Goal: Task Accomplishment & Management: Manage account settings

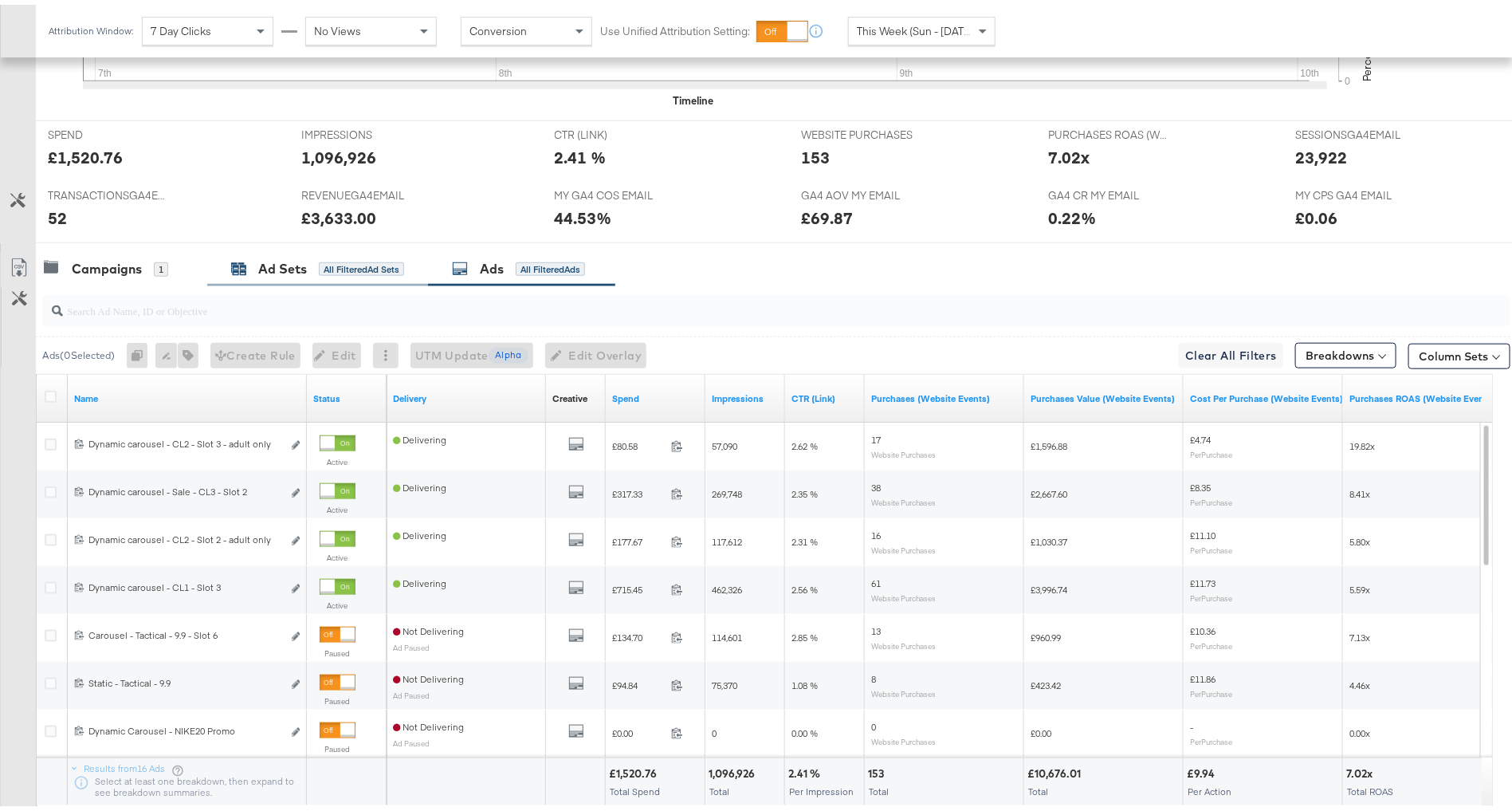
click at [324, 258] on div "All Filtered Ad Sets" at bounding box center [361, 265] width 85 height 14
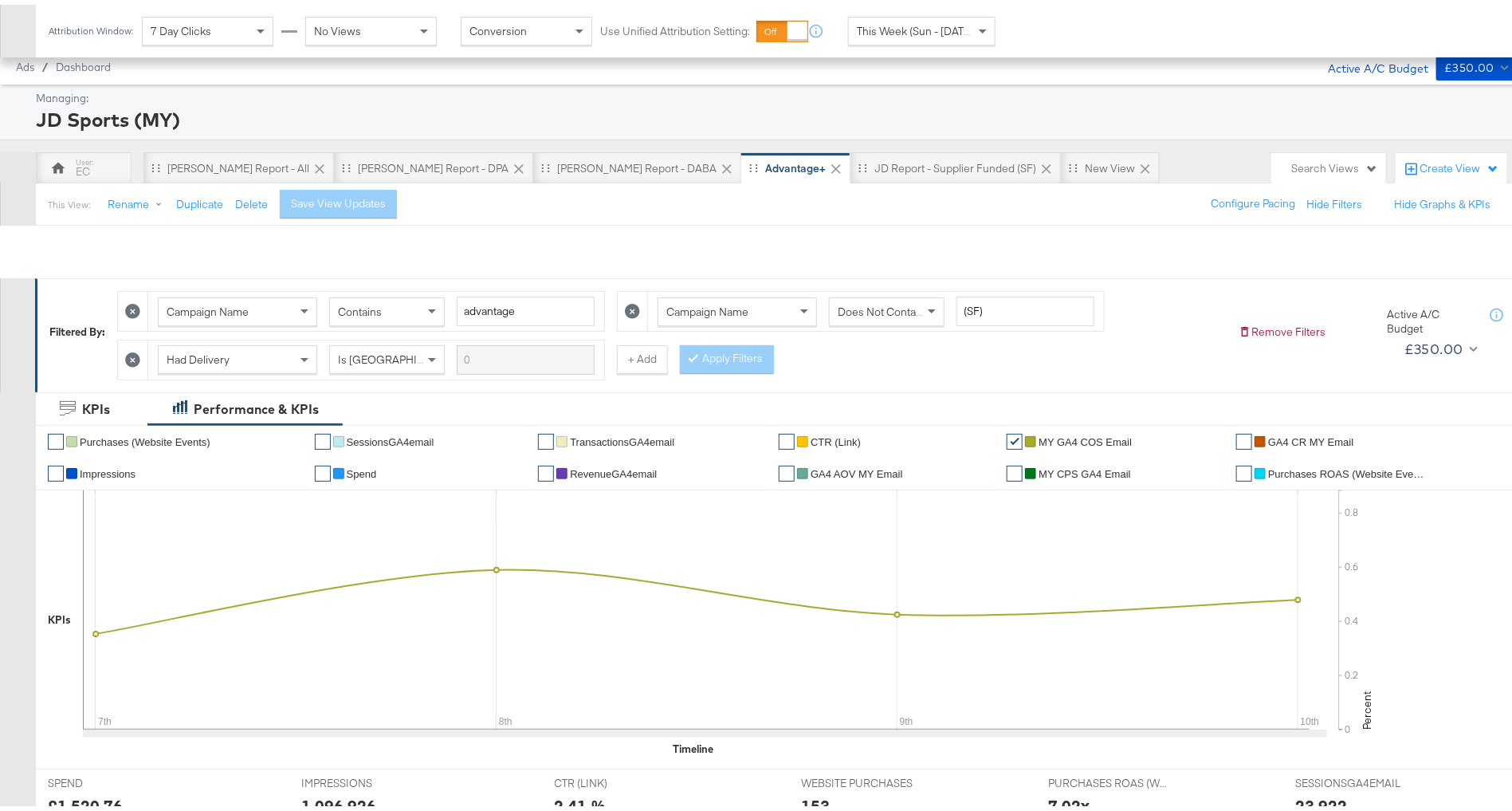
scroll to position [464, 0]
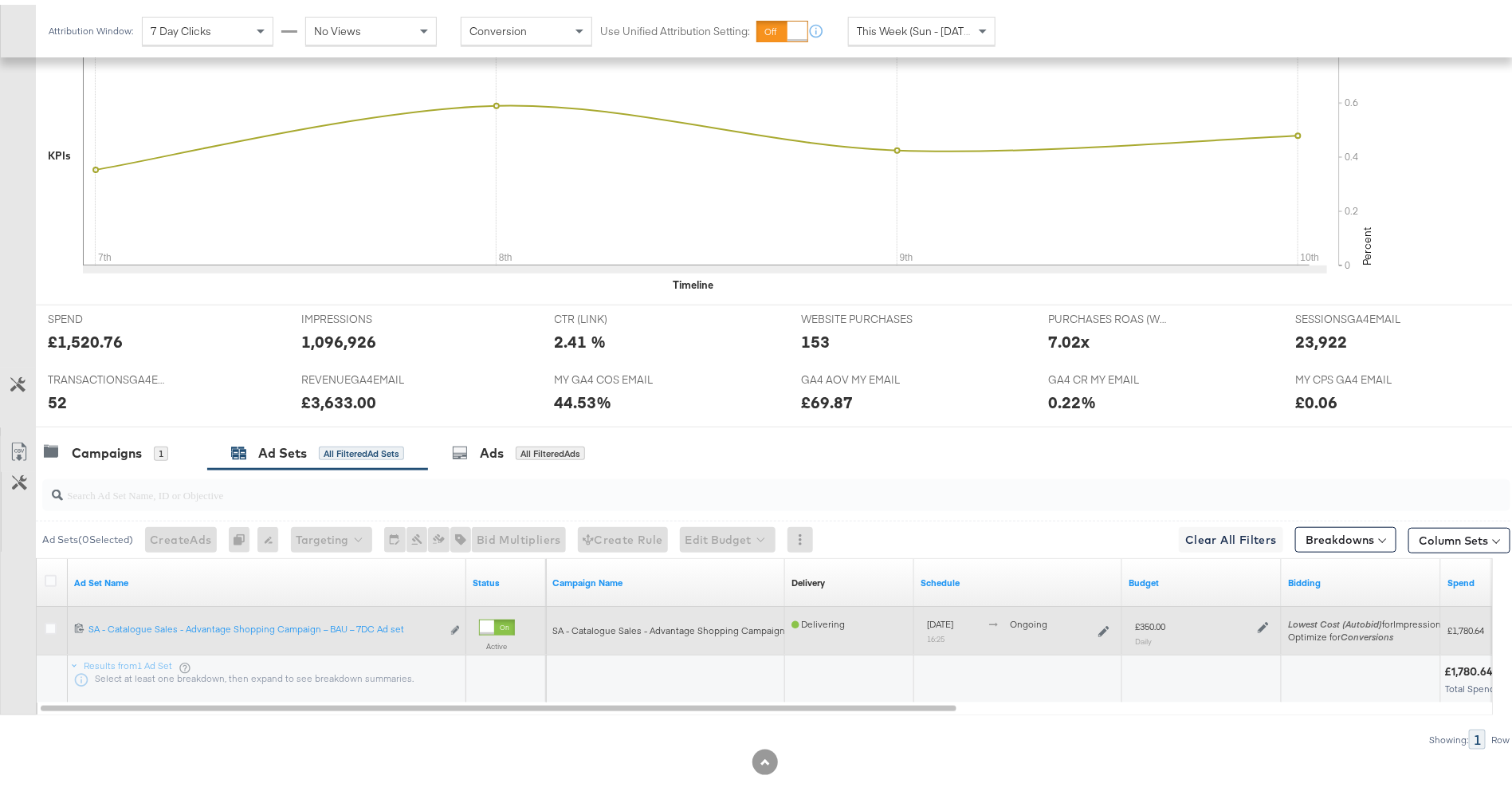
click at [1263, 617] on icon at bounding box center [1263, 622] width 11 height 11
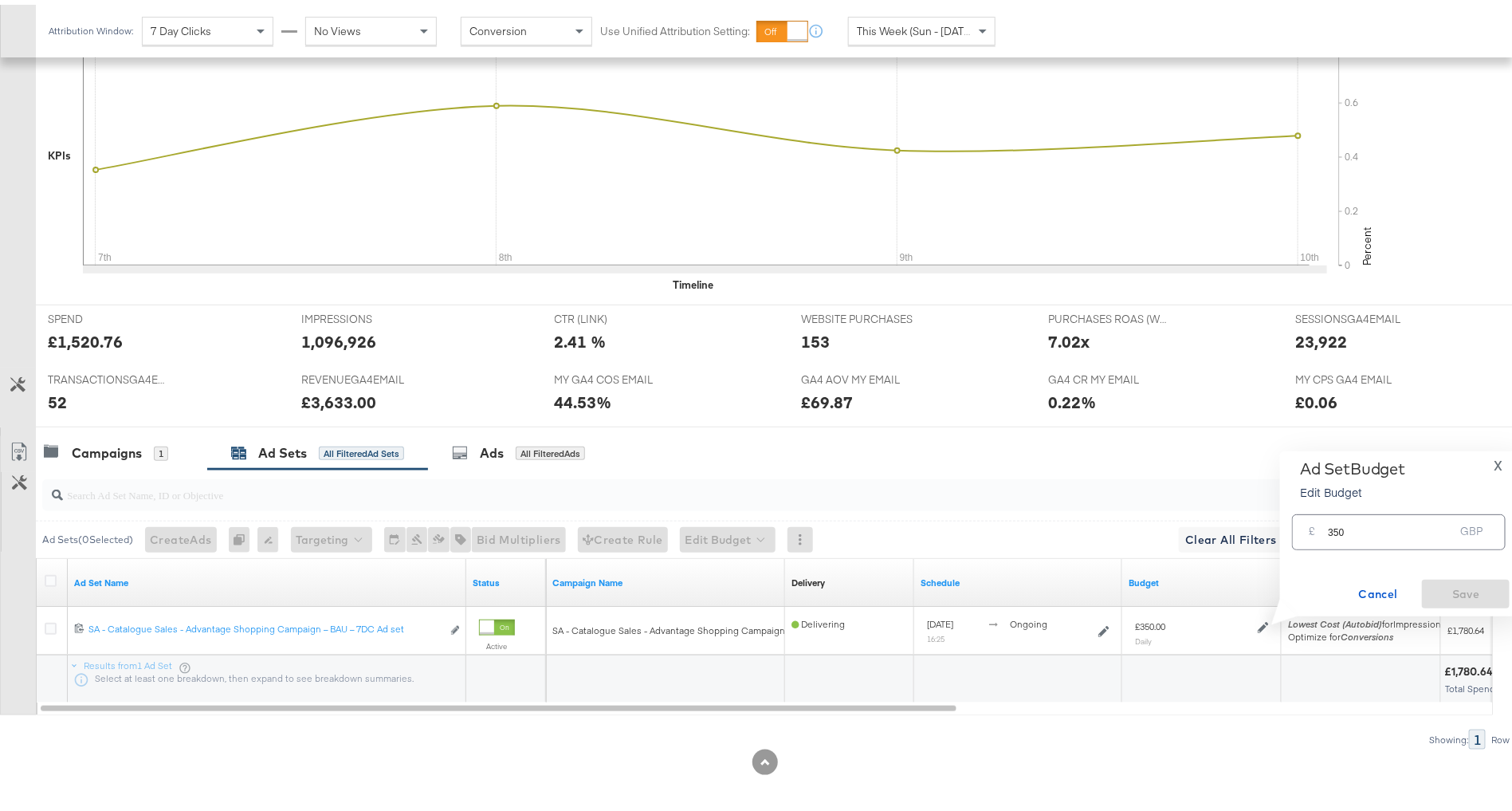
click at [1362, 521] on input "350" at bounding box center [1390, 521] width 126 height 35
type input "200"
click at [1460, 581] on span "Save" at bounding box center [1466, 590] width 75 height 20
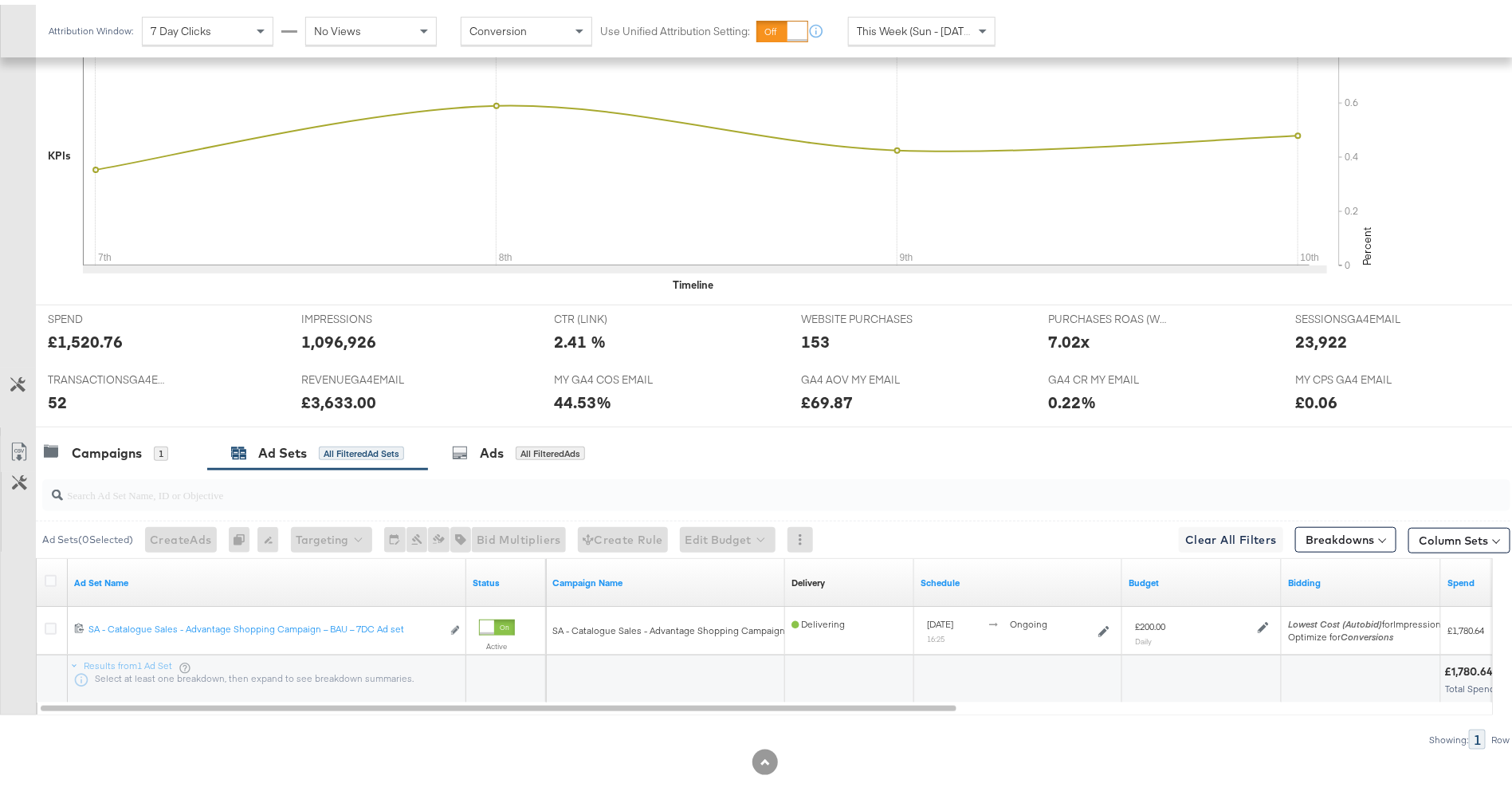
click at [917, 23] on span "This Week (Sun - [DATE])" at bounding box center [916, 26] width 119 height 14
click at [1040, 29] on div "Sep 11th 2025" at bounding box center [1039, 32] width 26 height 13
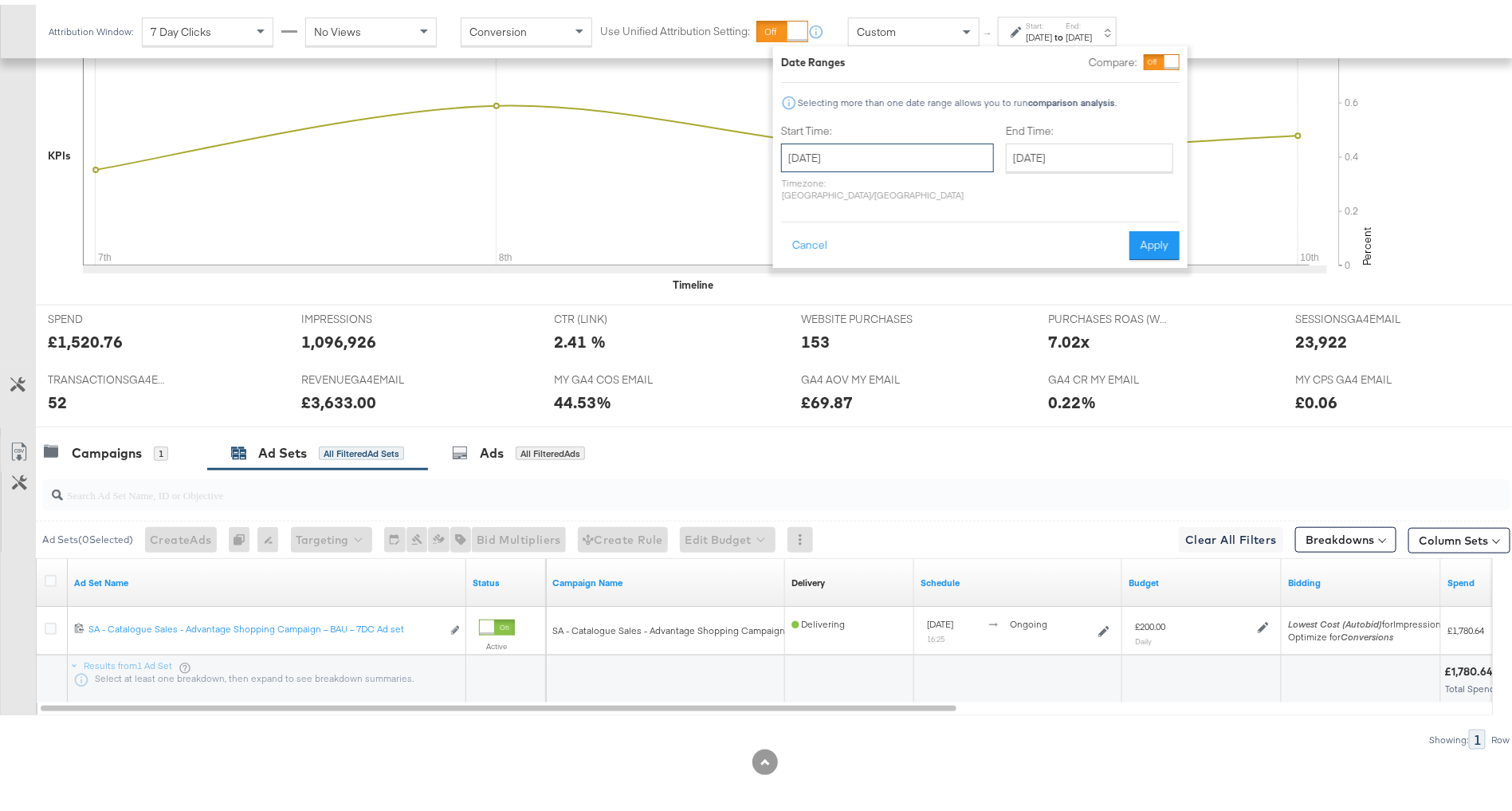
click at [852, 160] on input "September 11th 2025" at bounding box center [887, 153] width 213 height 29
drag, startPoint x: 793, startPoint y: 251, endPoint x: 828, endPoint y: 228, distance: 41.9
click at [793, 251] on td "7" at bounding box center [800, 256] width 27 height 22
type input "September 7th 2025"
click at [1013, 143] on input "September 11th 2025" at bounding box center [1085, 153] width 167 height 29
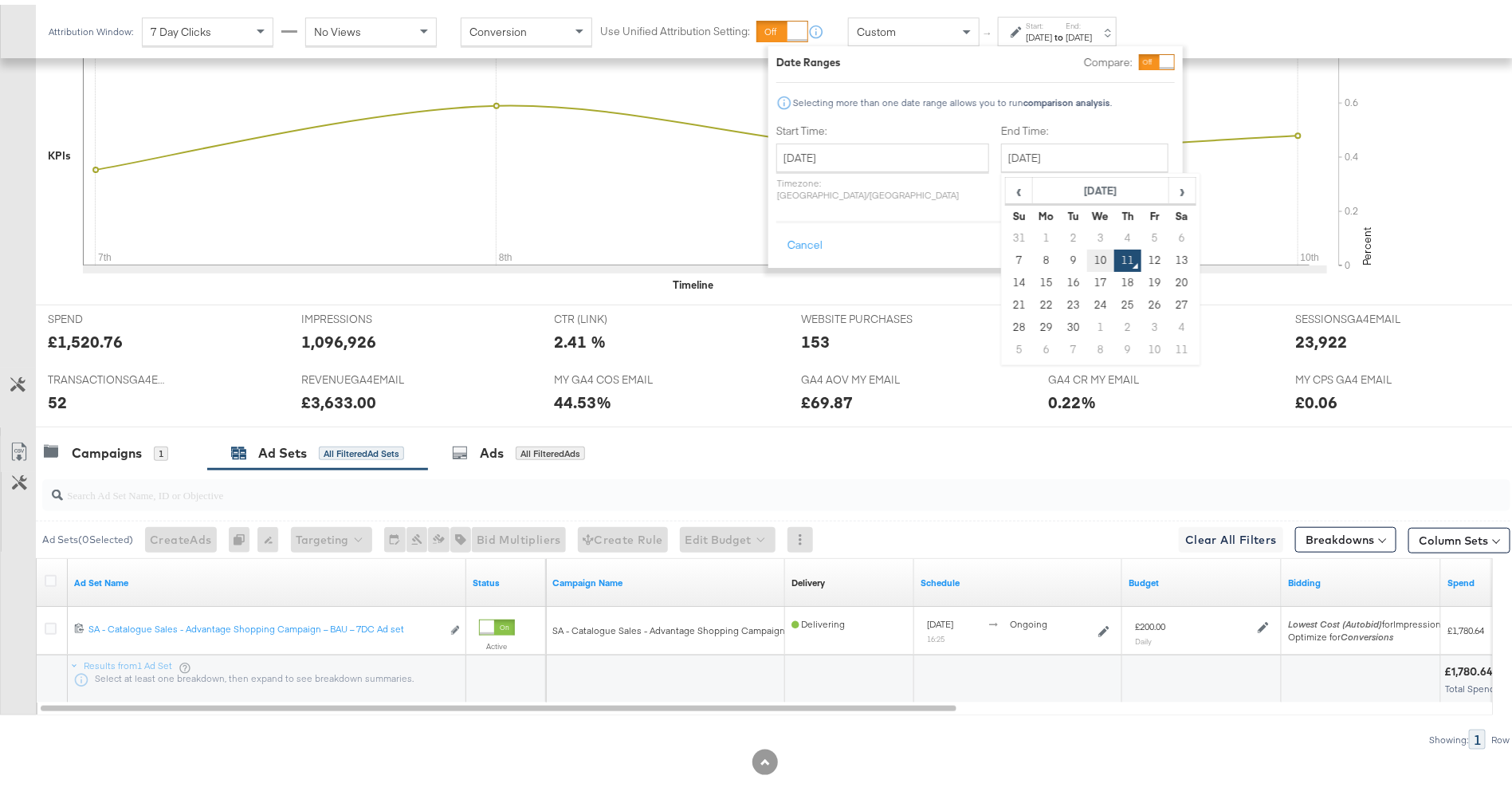
click at [1087, 245] on td "10" at bounding box center [1100, 256] width 27 height 22
type input "September 10th 2025"
click at [1154, 227] on button "Apply" at bounding box center [1149, 241] width 50 height 29
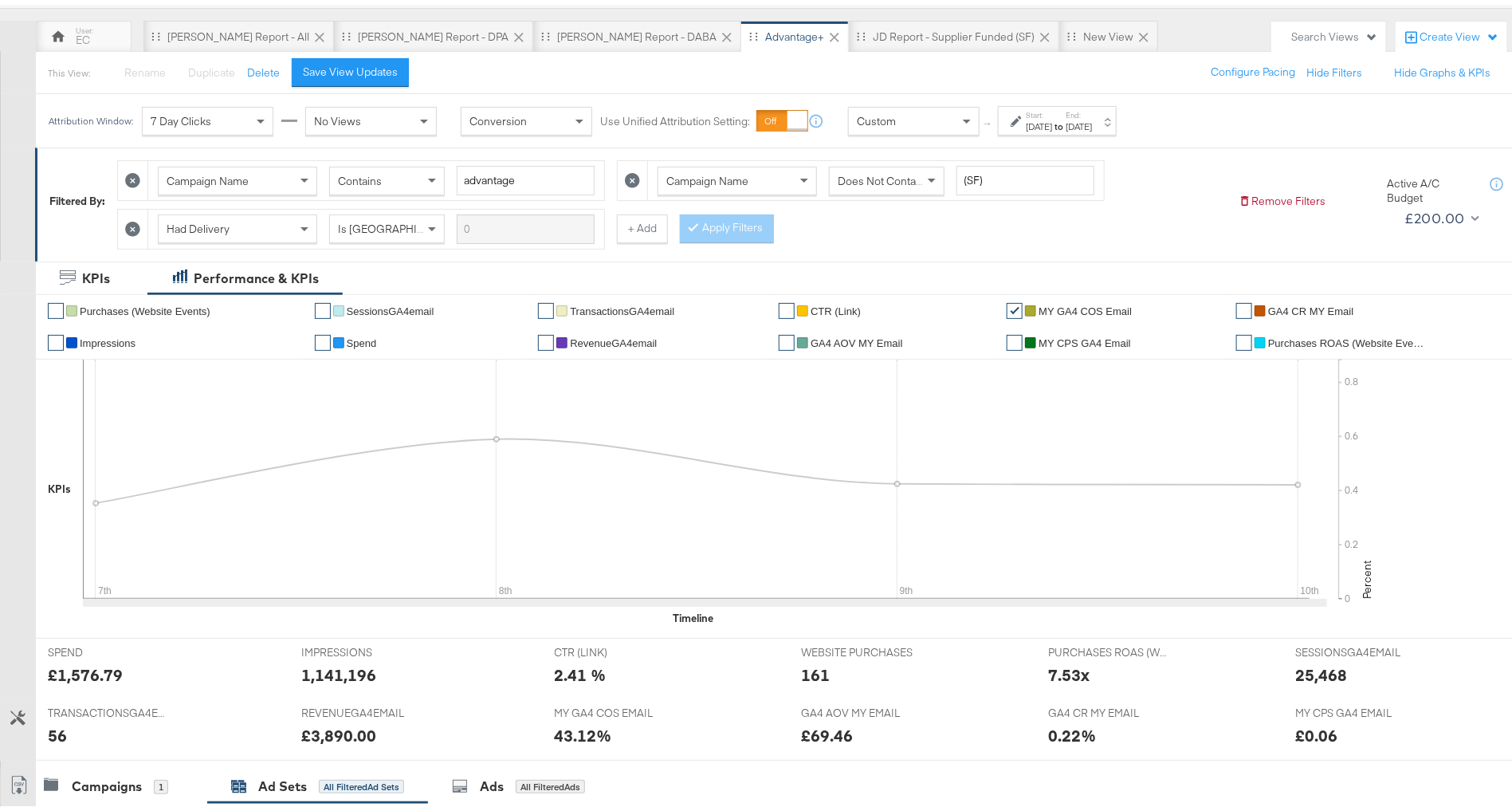
scroll to position [464, 0]
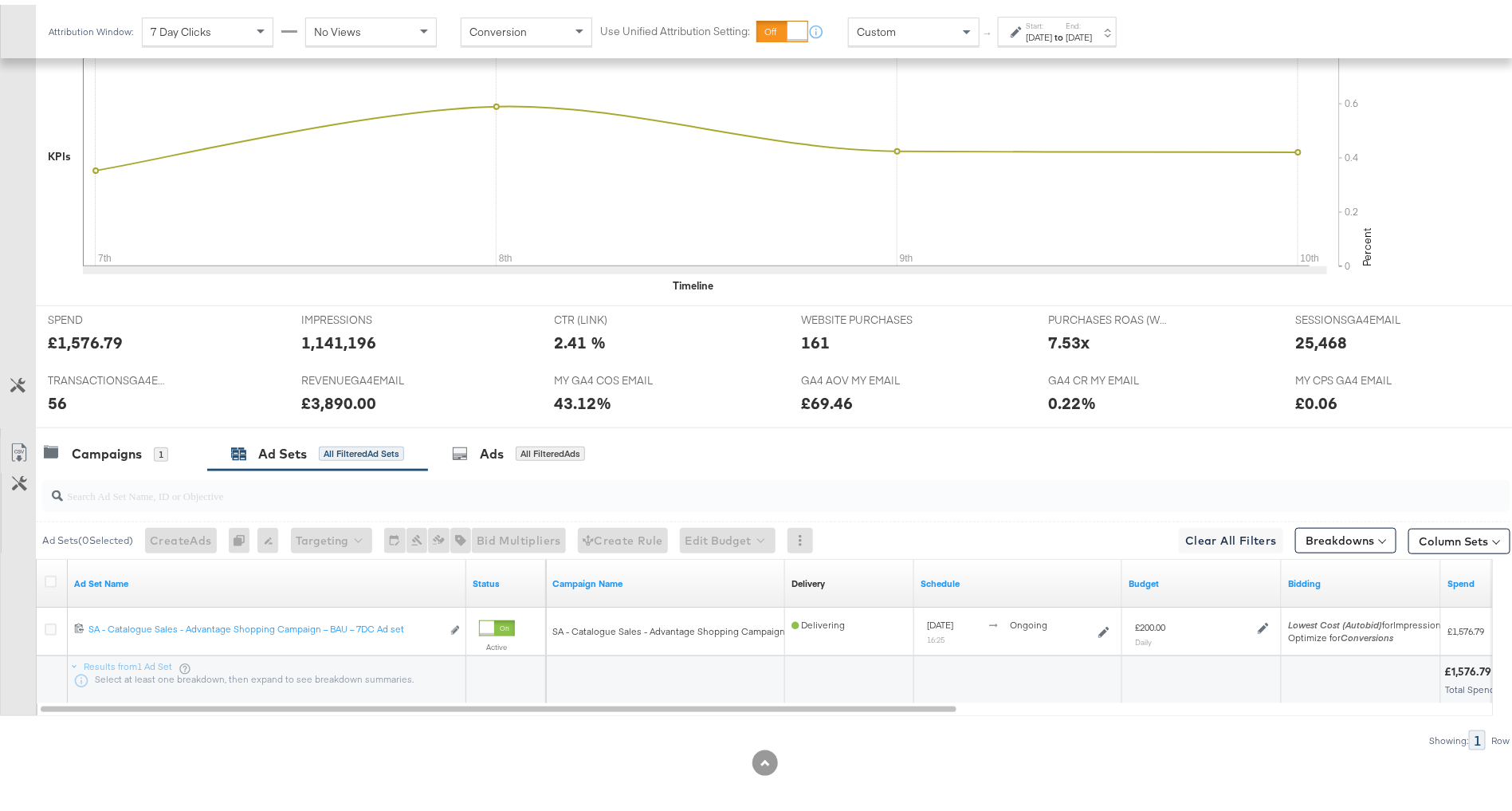
click at [1066, 30] on strong "to" at bounding box center [1059, 32] width 14 height 12
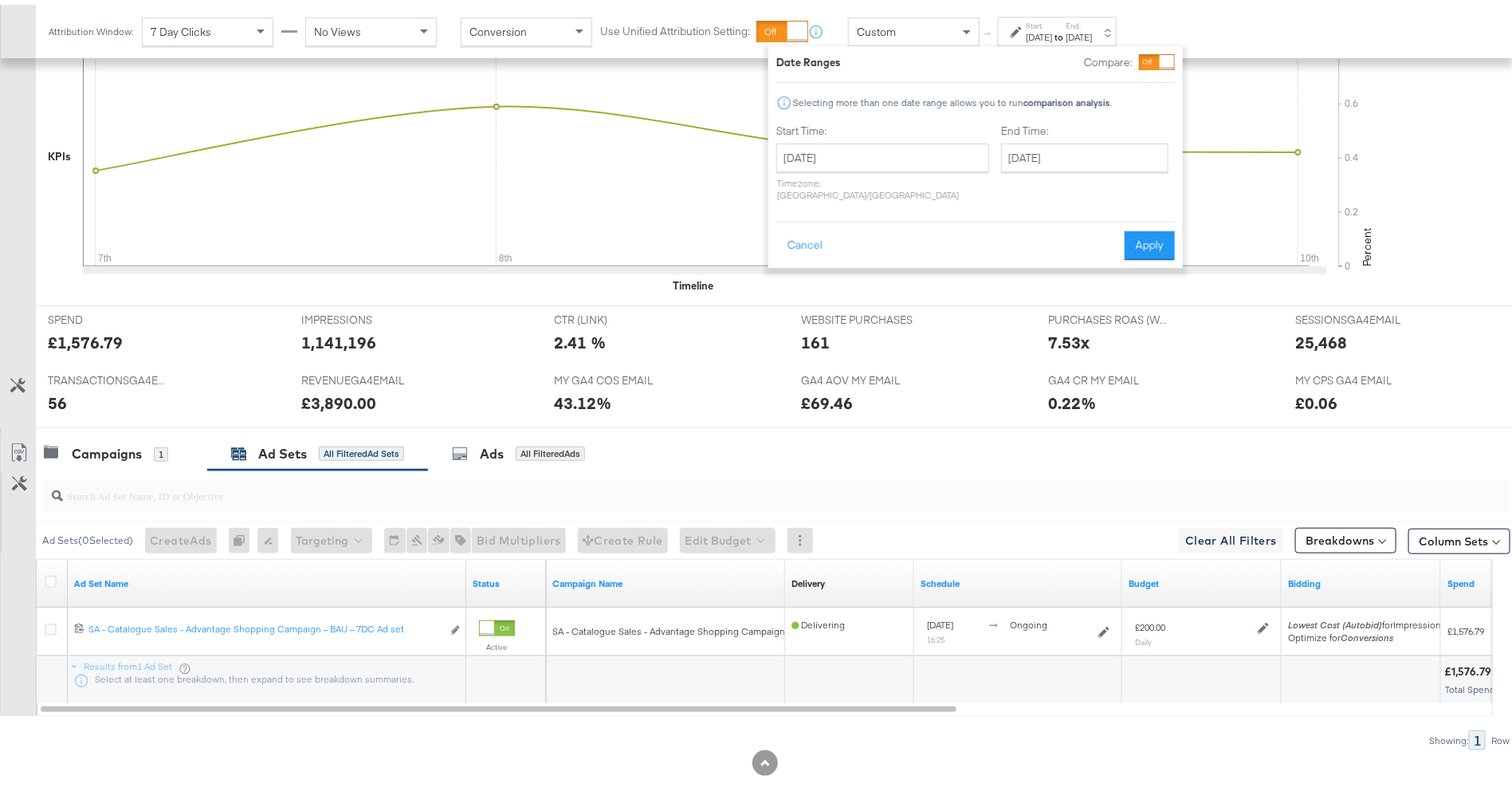
click at [914, 30] on div "Custom" at bounding box center [914, 27] width 130 height 27
click at [799, 227] on button "Cancel" at bounding box center [805, 241] width 57 height 29
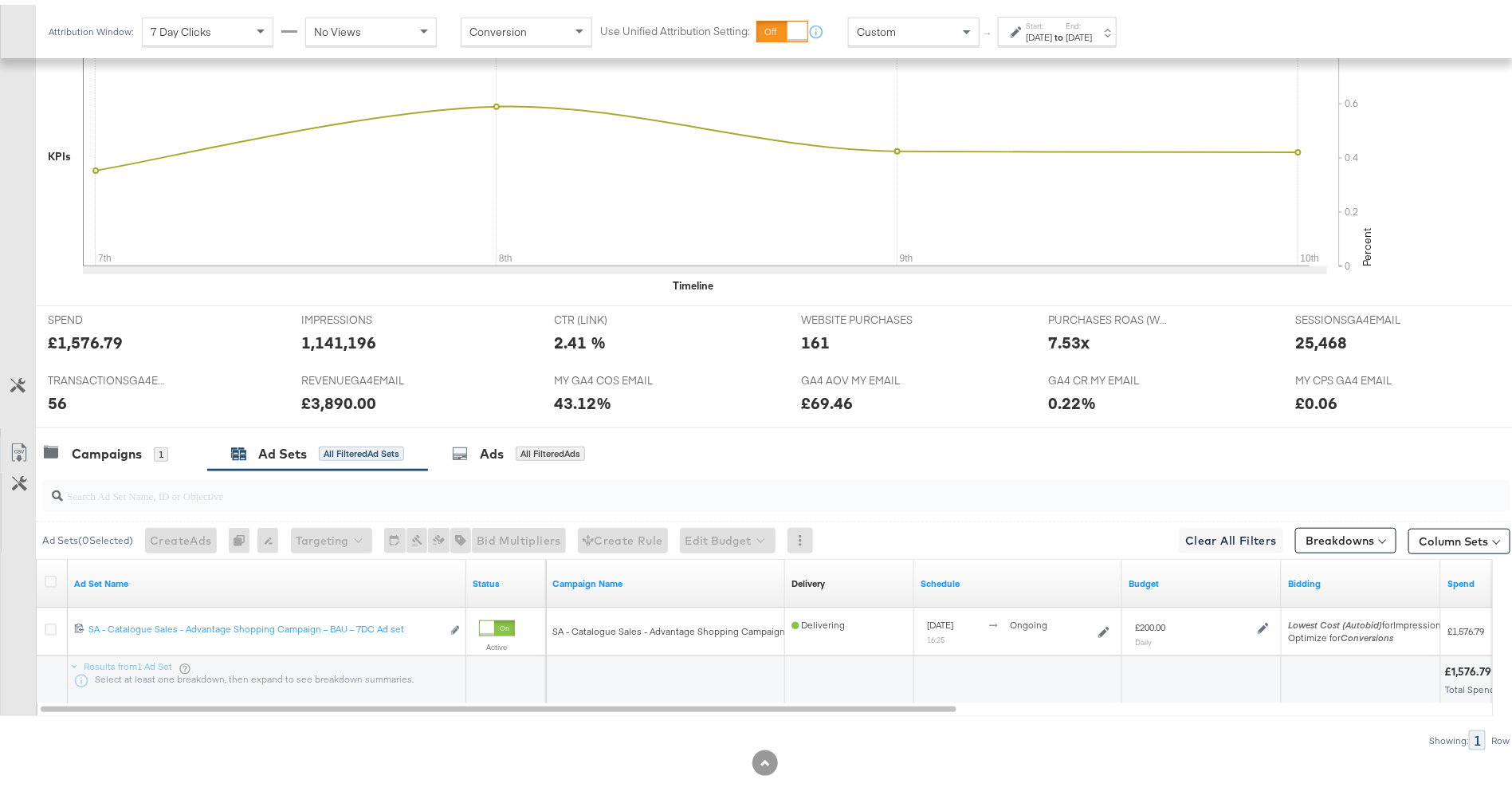
click at [908, 29] on div "Custom" at bounding box center [914, 27] width 130 height 27
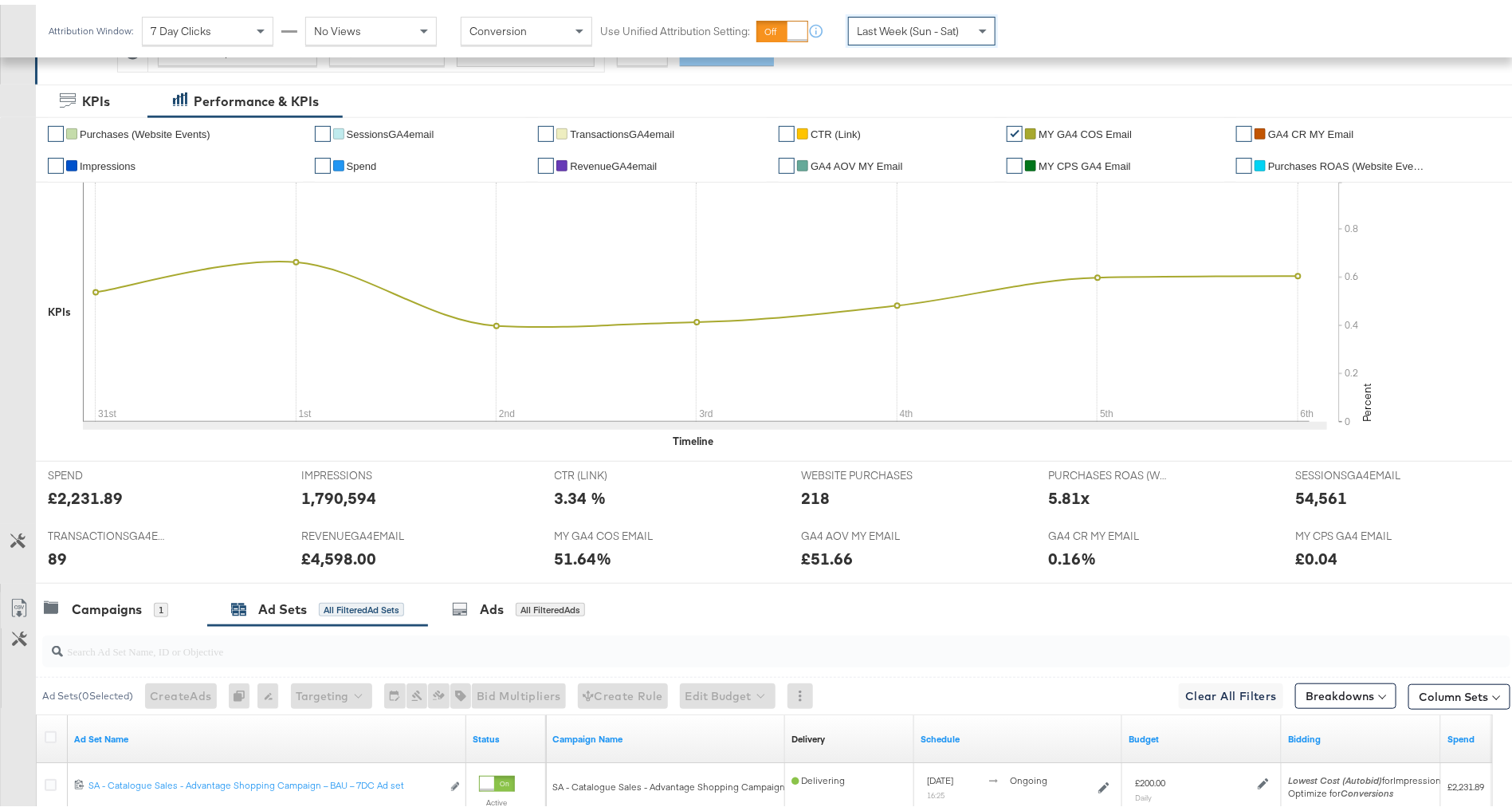
scroll to position [463, 0]
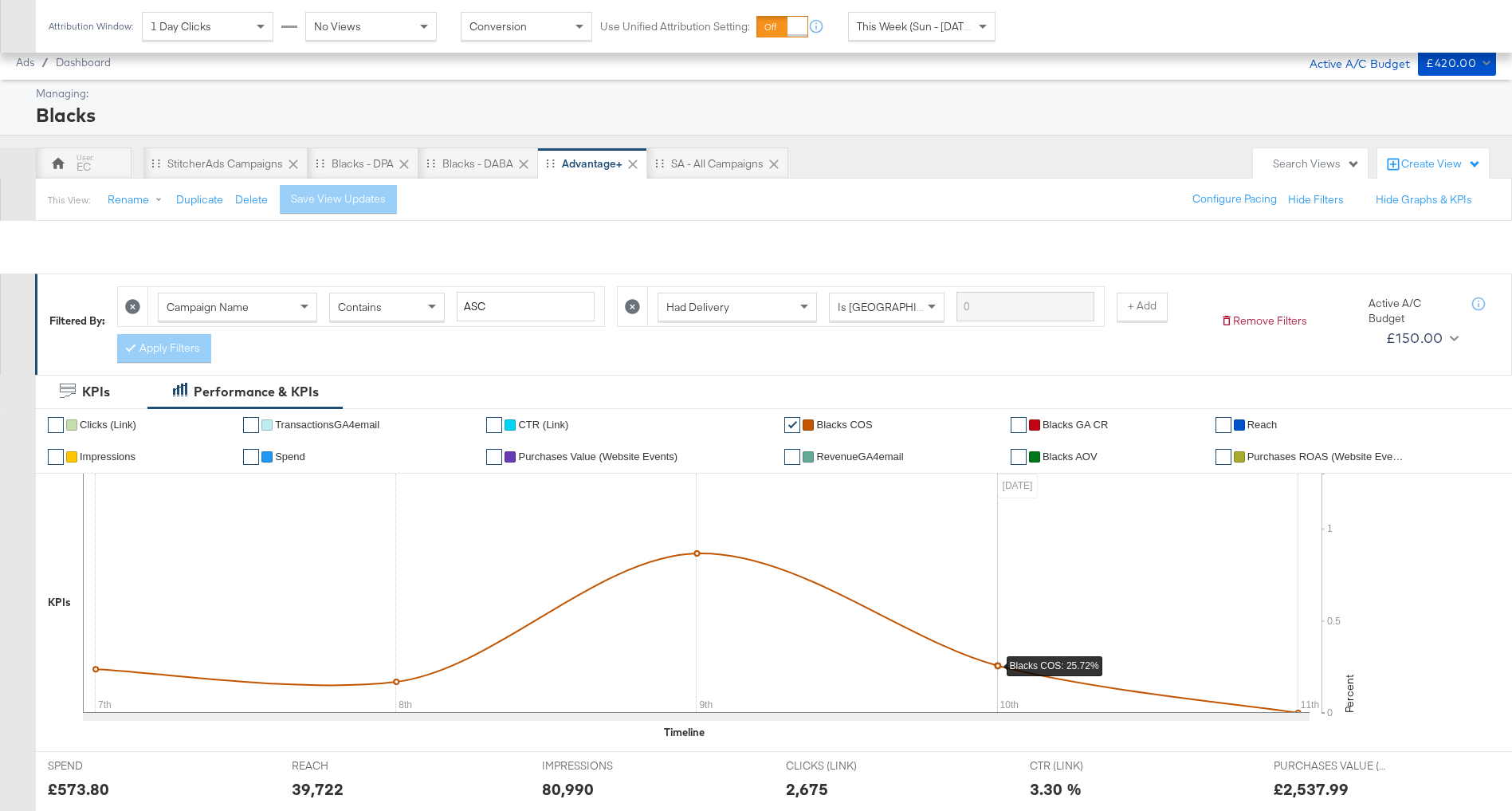
scroll to position [340, 0]
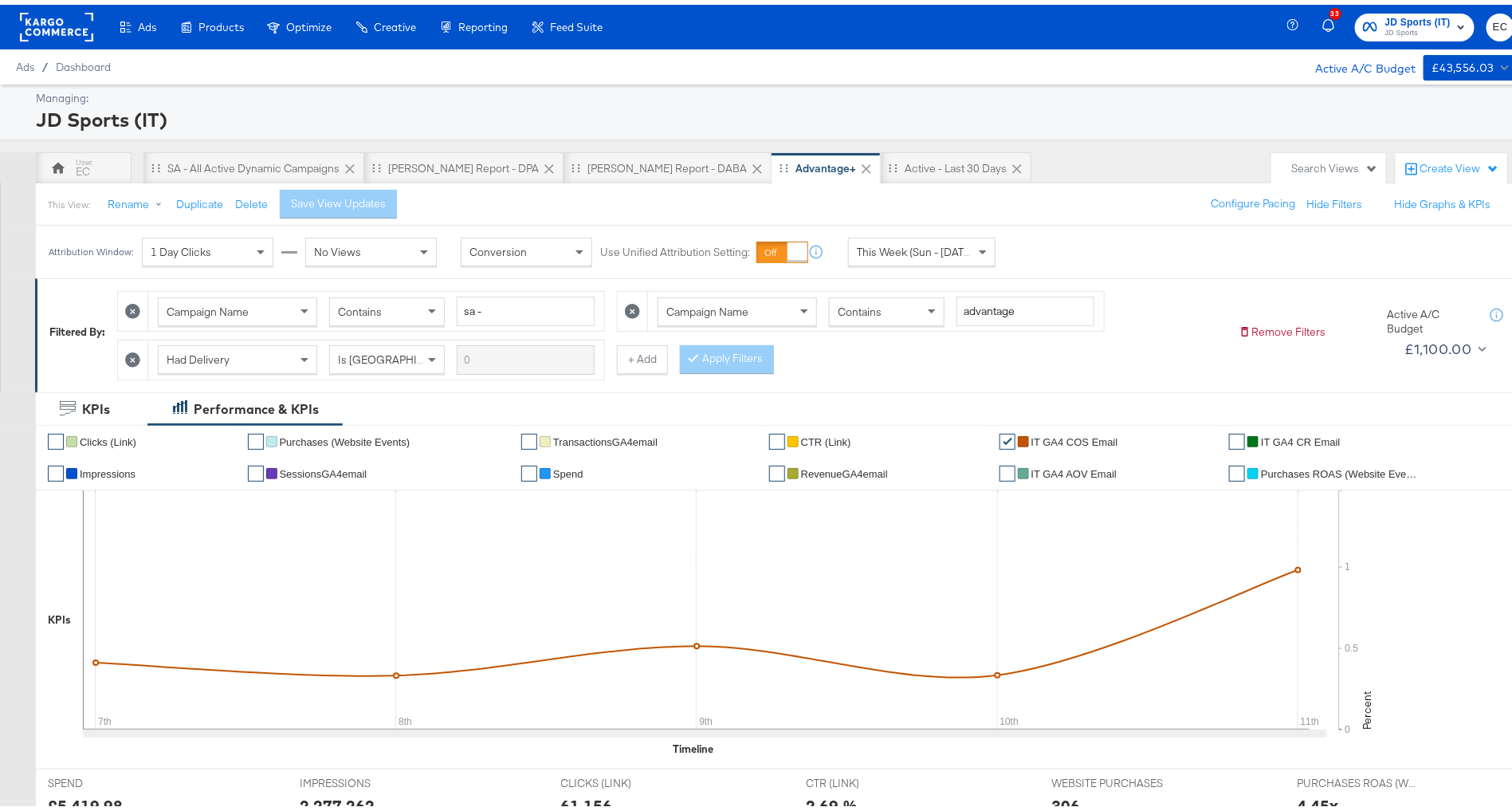
scroll to position [512, 0]
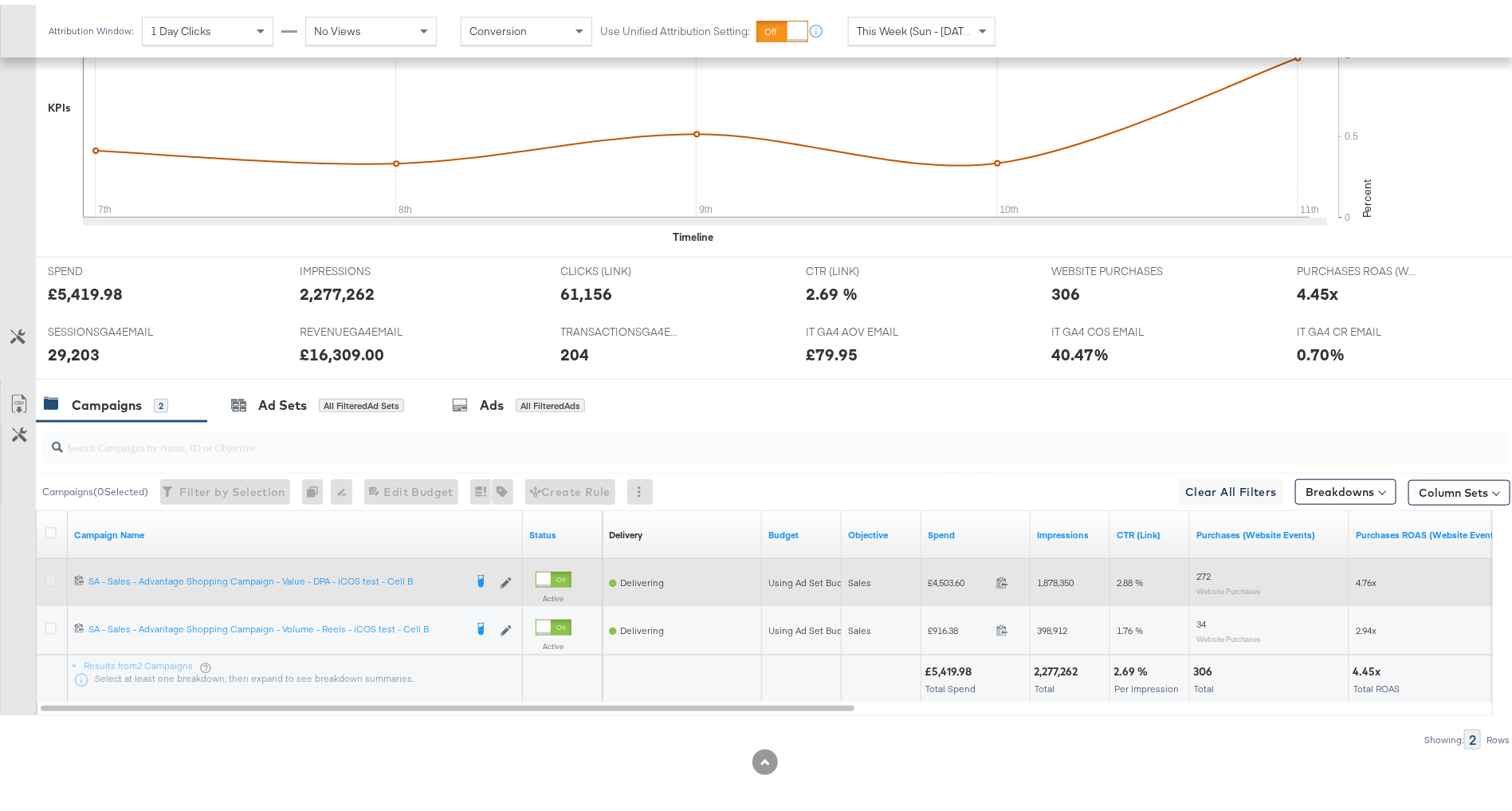
click at [50, 574] on icon at bounding box center [51, 576] width 12 height 12
click at [0, 0] on input "checkbox" at bounding box center [0, 0] width 0 height 0
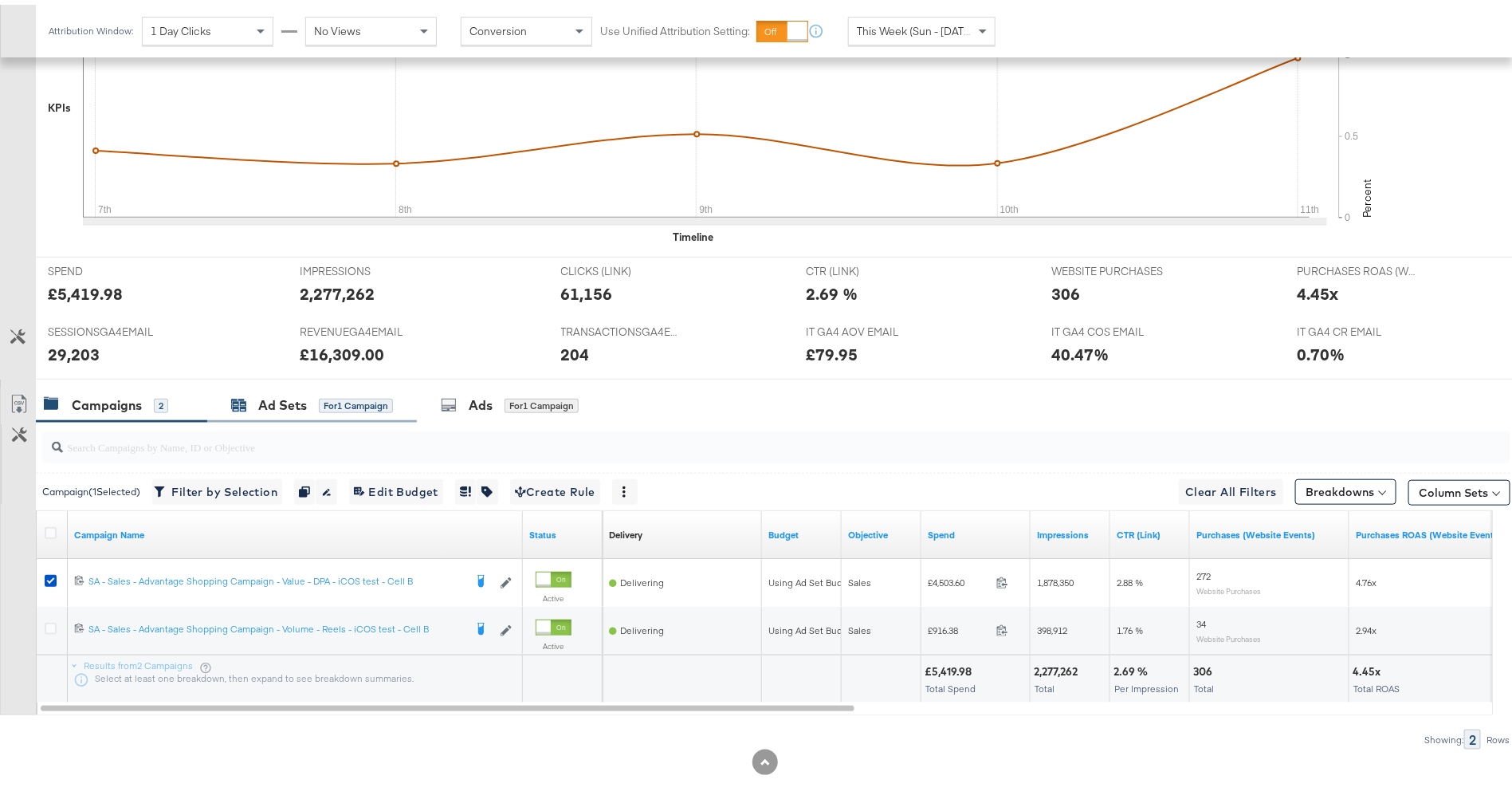
click at [313, 393] on div "Ad Sets for 1 Campaign" at bounding box center [312, 401] width 161 height 19
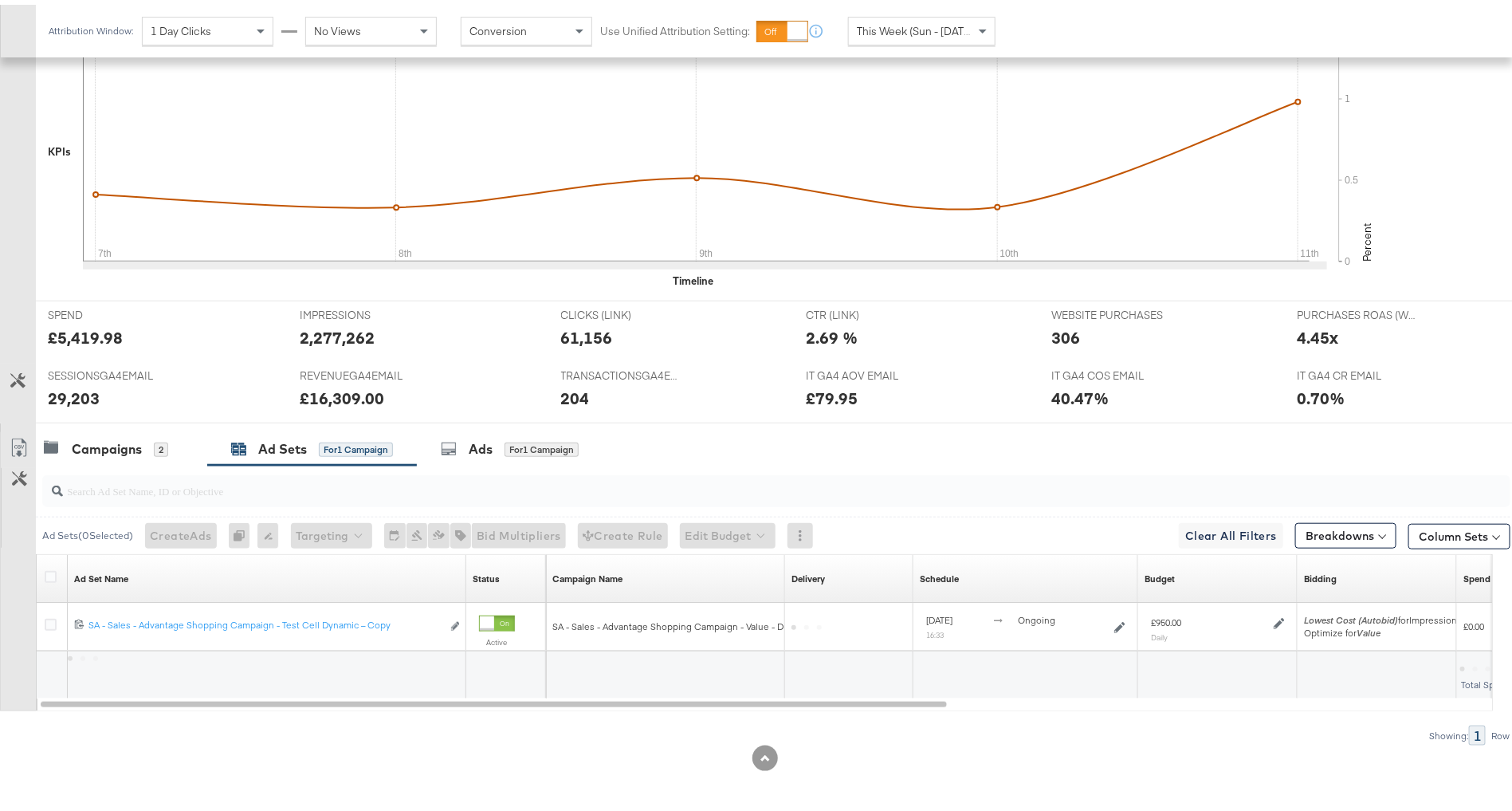
scroll to position [464, 0]
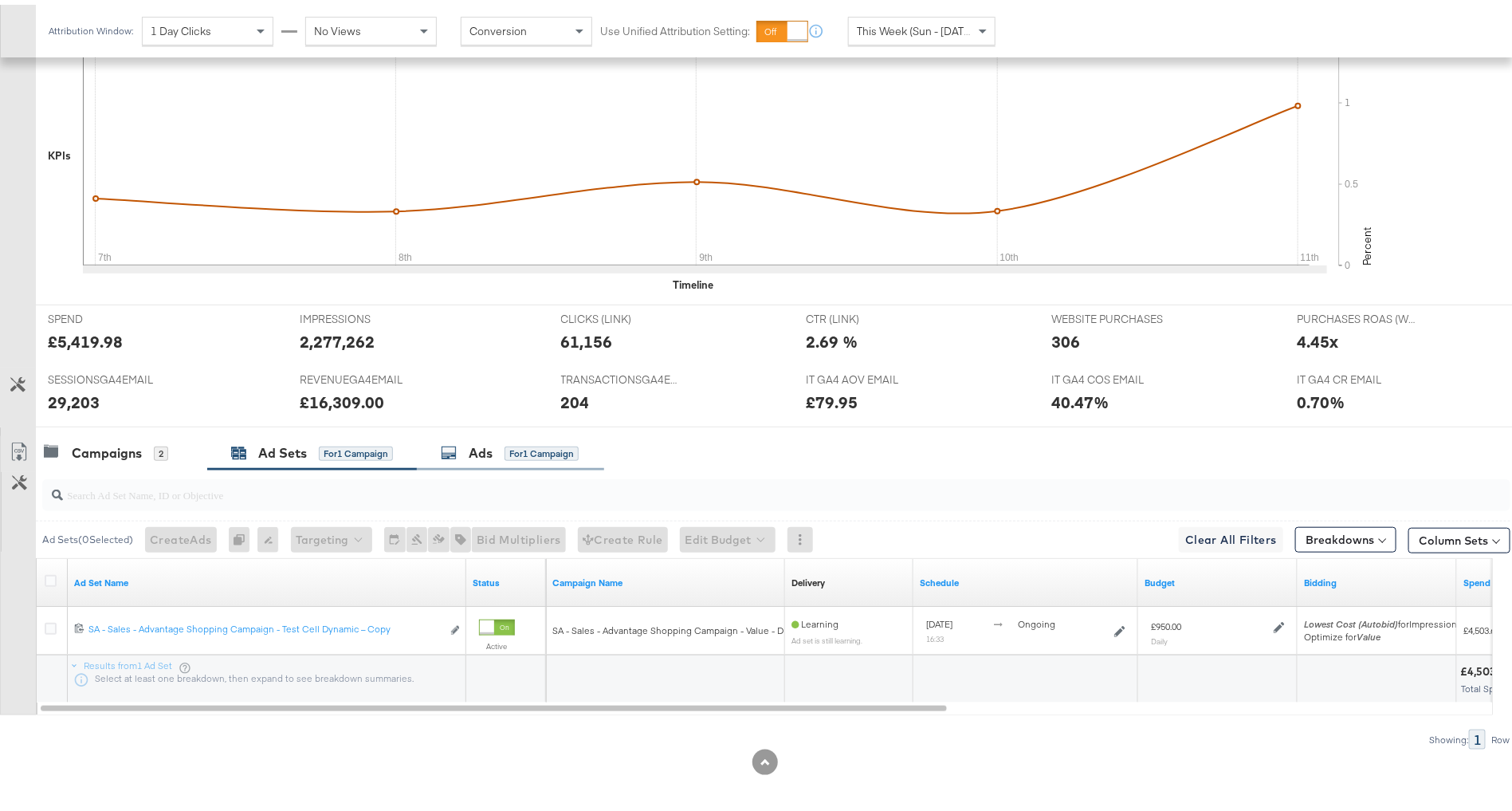
click at [519, 446] on div "for 1 Campaign" at bounding box center [542, 449] width 74 height 14
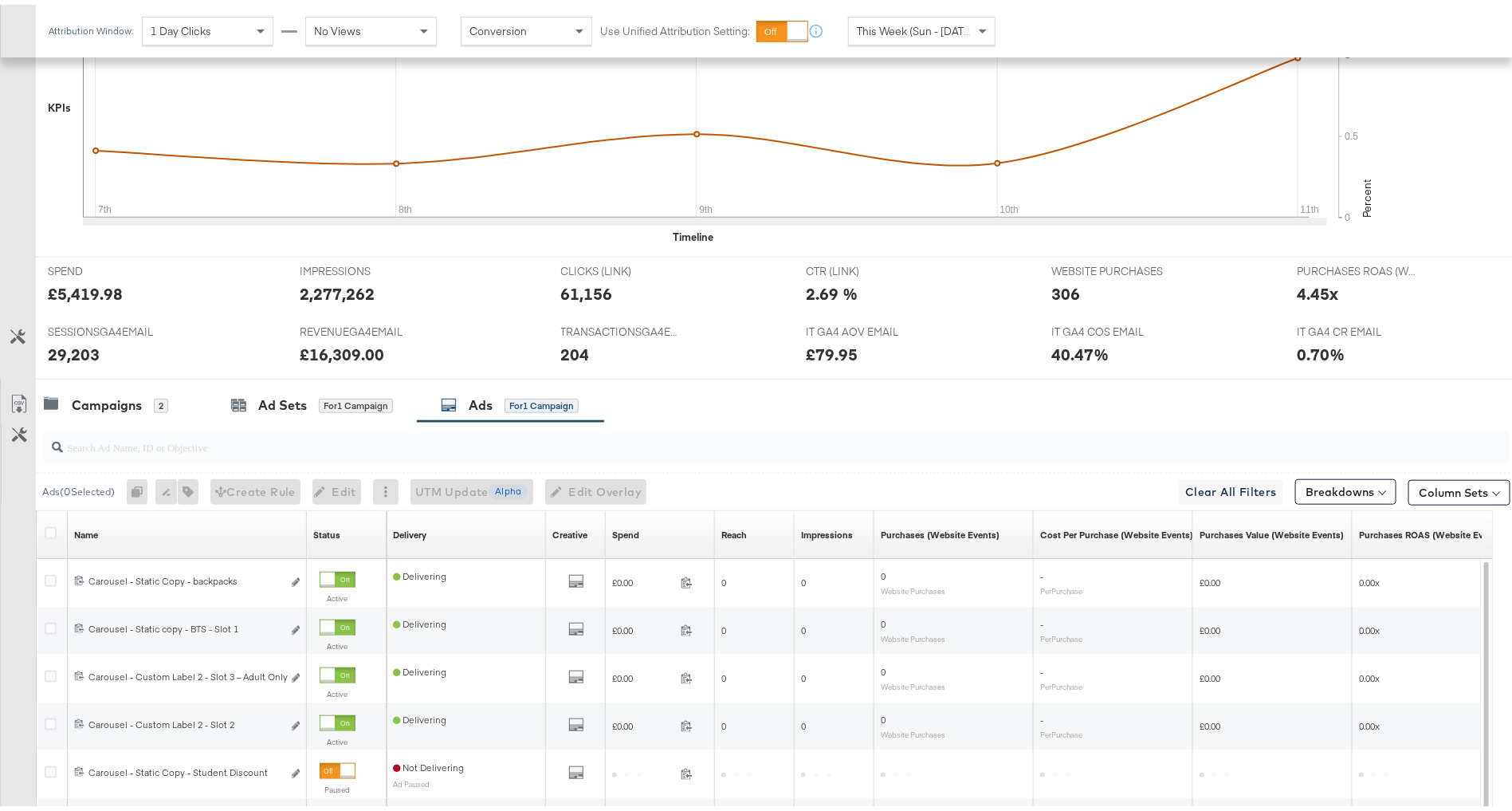
scroll to position [578, 0]
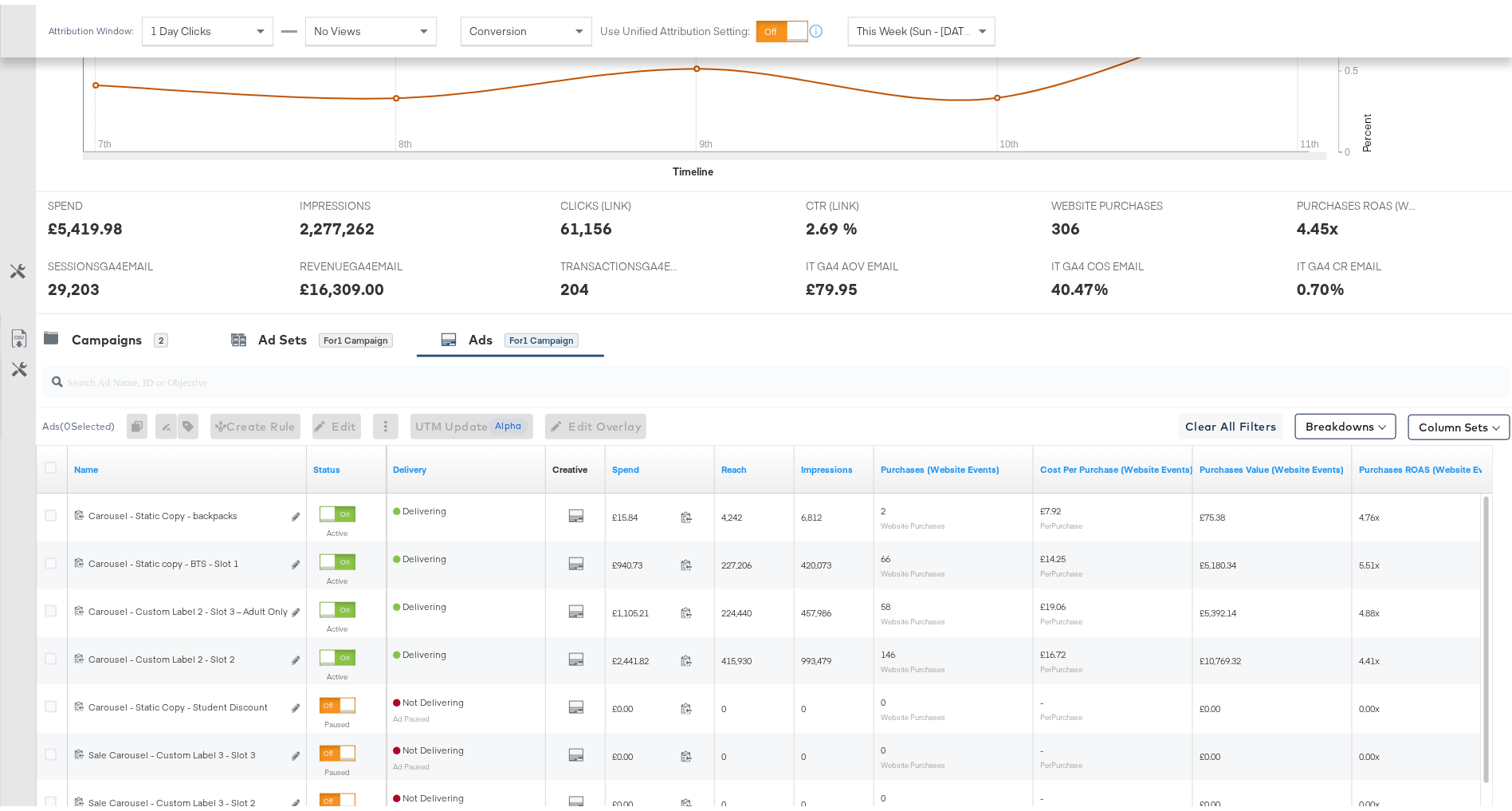
click at [663, 452] on div "Spend" at bounding box center [660, 465] width 109 height 25
click at [662, 458] on link "Spend" at bounding box center [660, 464] width 96 height 13
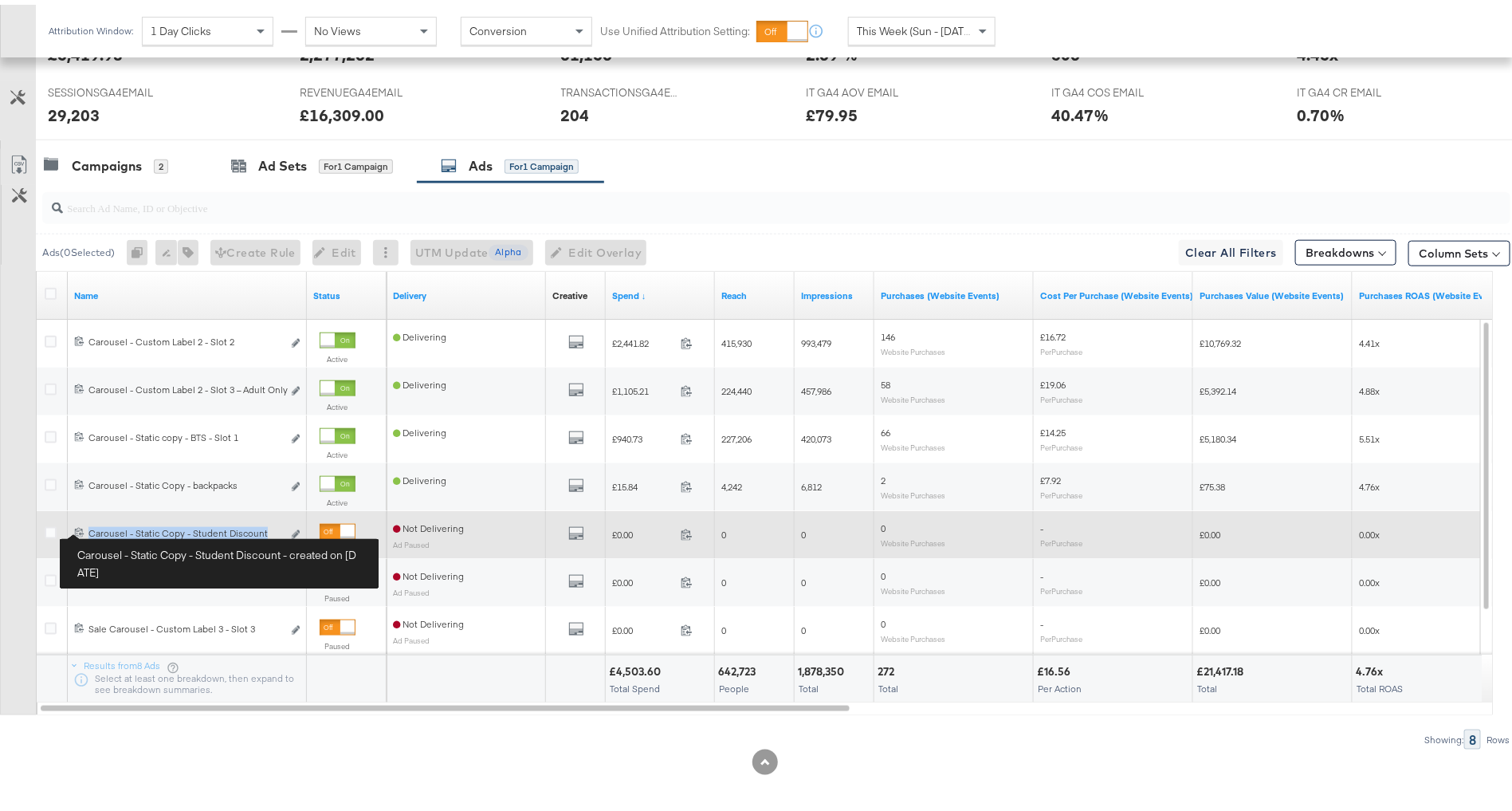
copy div "Carousel - Static Copy - Student Discount"
drag, startPoint x: 267, startPoint y: 529, endPoint x: 88, endPoint y: 527, distance: 179.0
click at [89, 527] on div "Carousel - Static Copy - Student Discount Carousel - Static Copy - Student Disc…" at bounding box center [185, 529] width 194 height 13
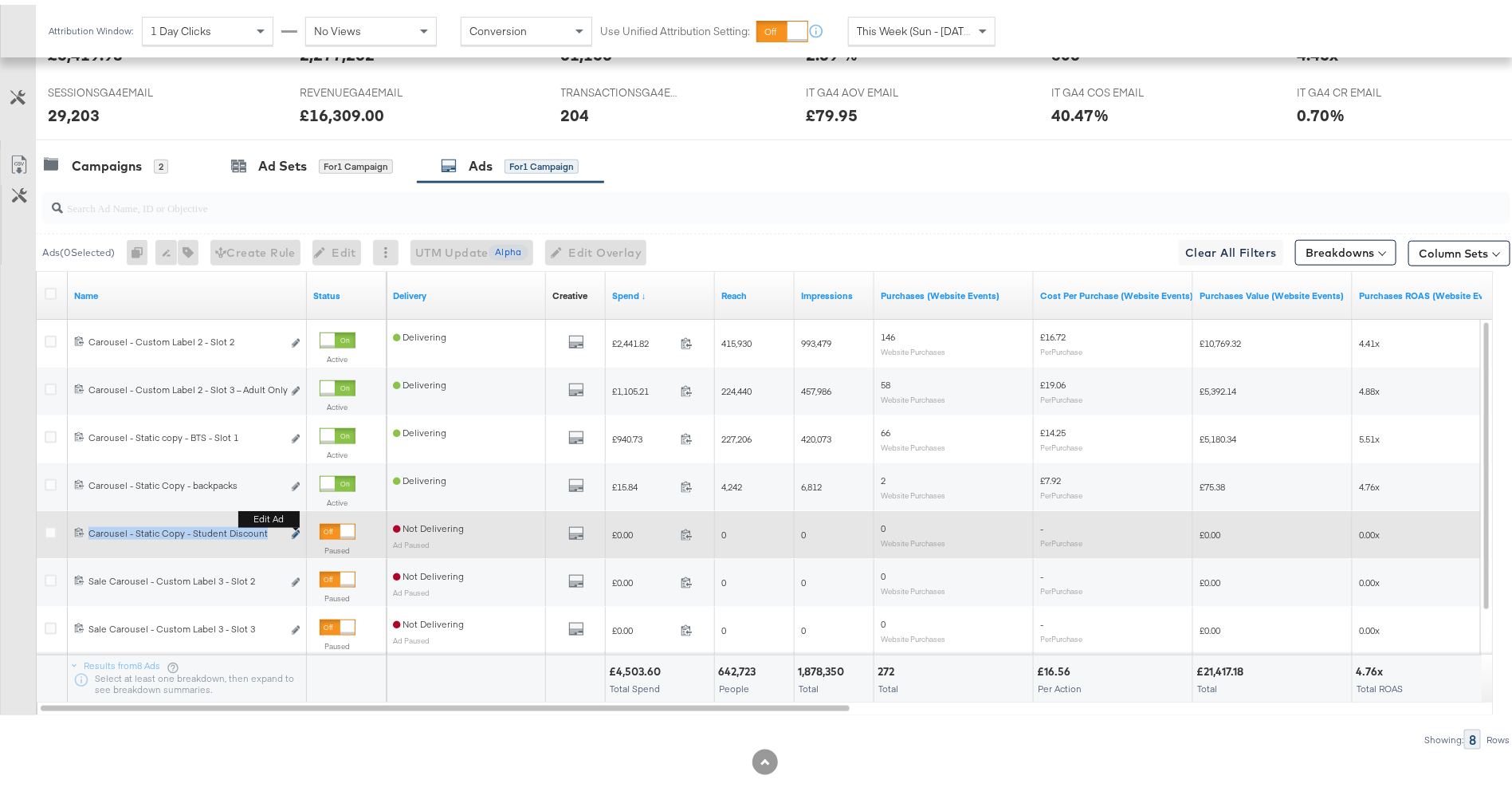
click at [294, 526] on icon "link" at bounding box center [295, 530] width 8 height 8
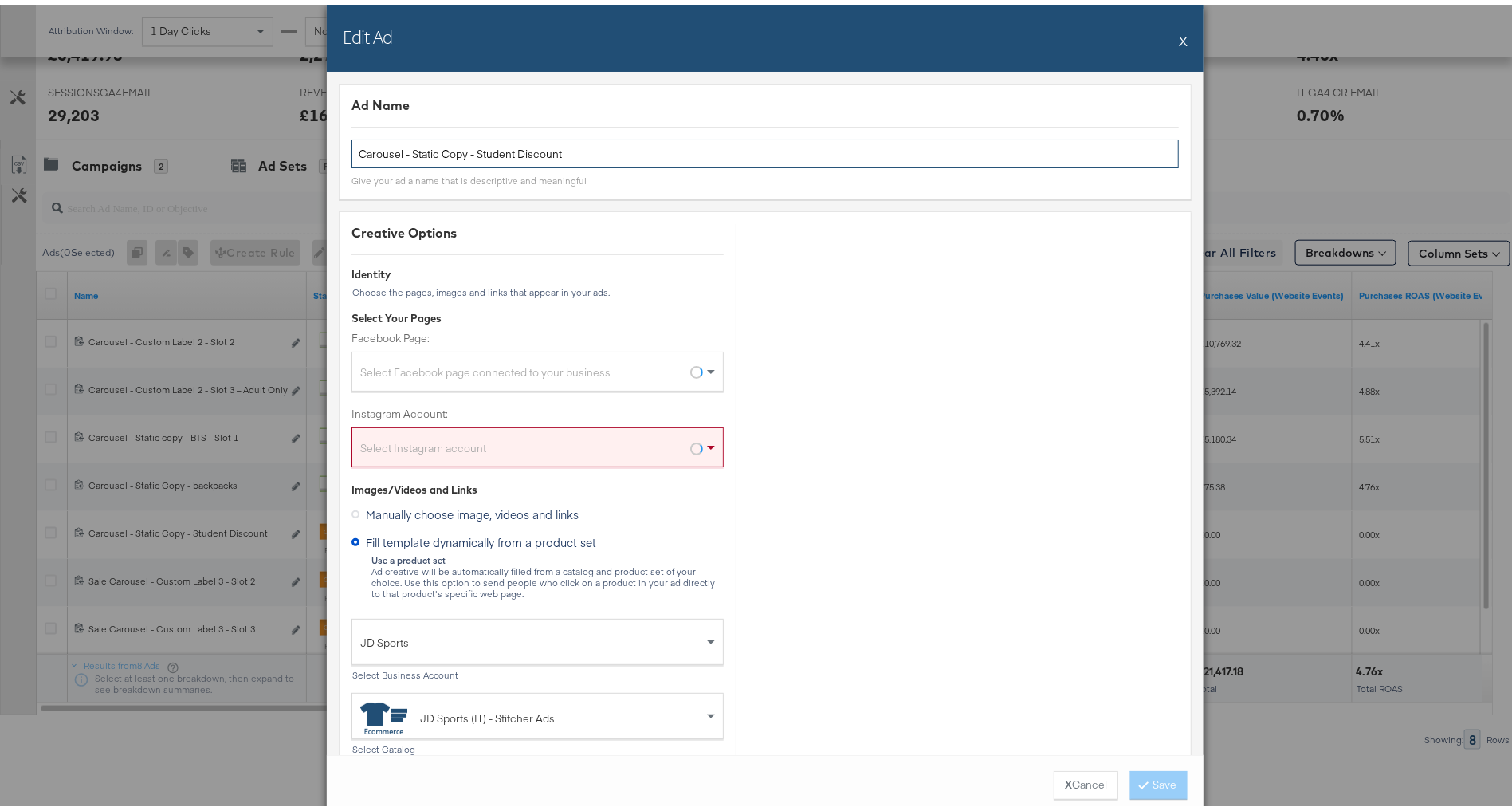
click at [461, 142] on input "Carousel - Static Copy - Student Discount" at bounding box center [765, 149] width 827 height 30
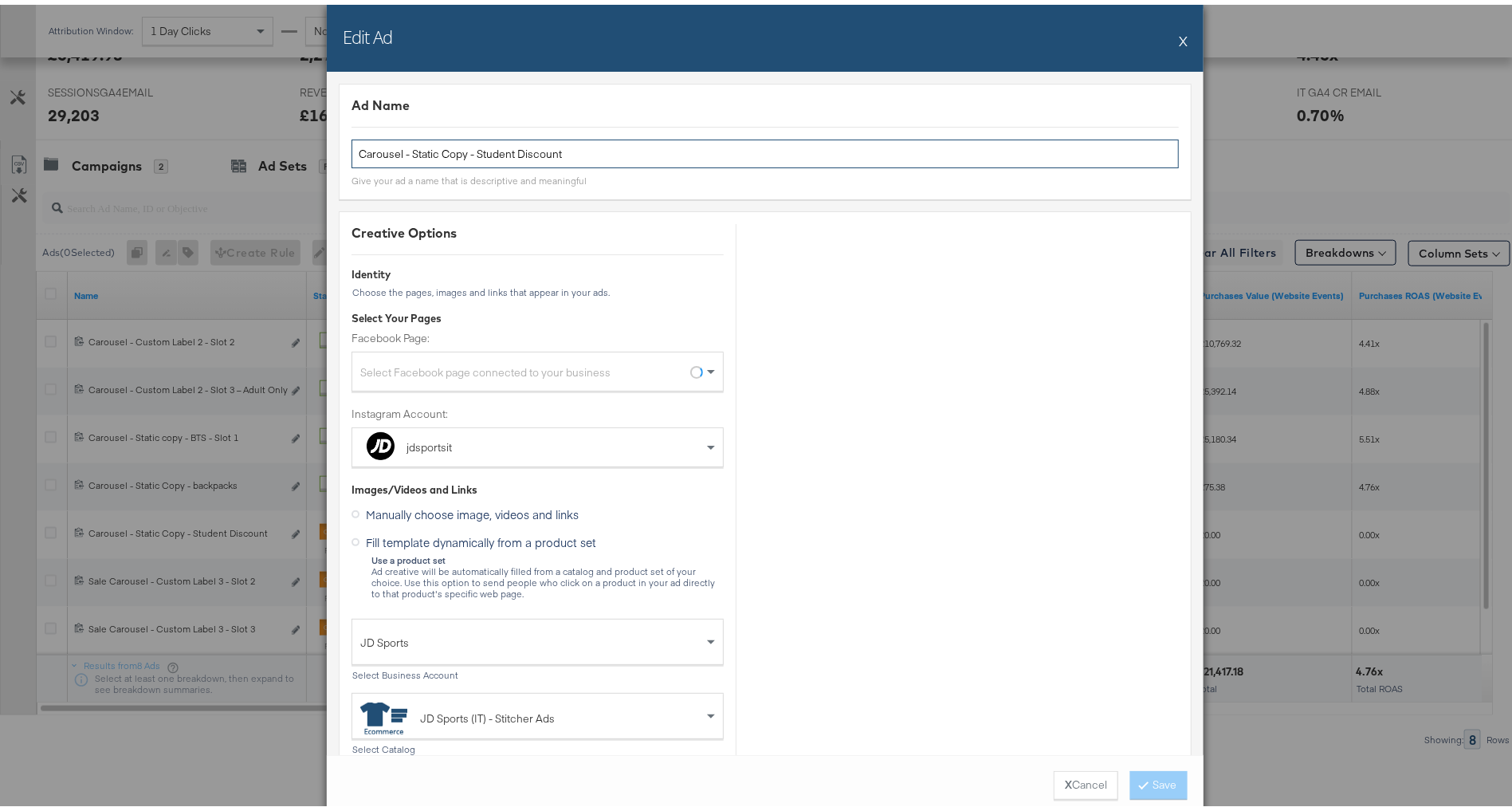
paste input "- Slot 1"
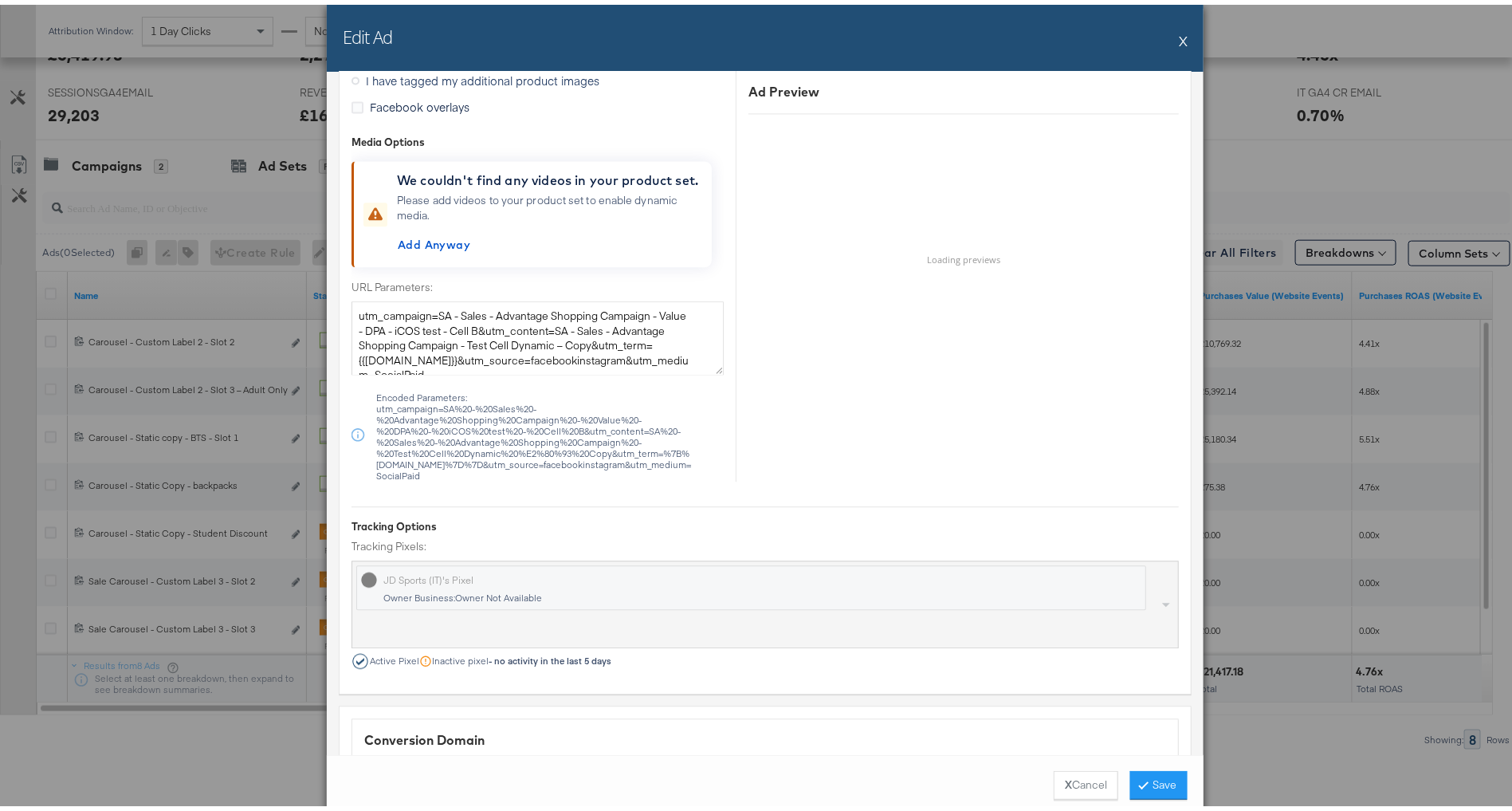
scroll to position [1524, 0]
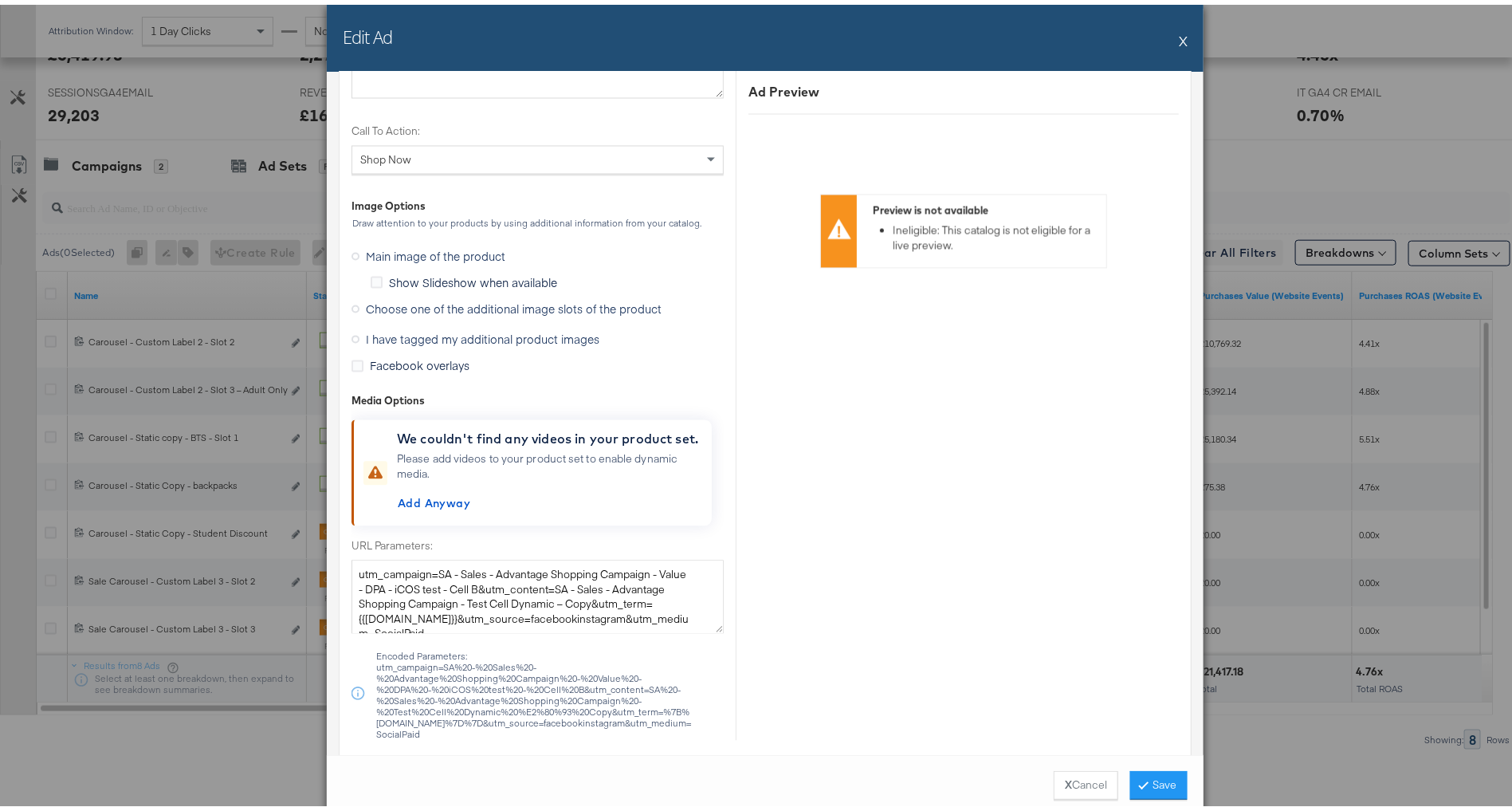
type input "Carousel - Static Copy - Student Discount - Slot 1"
click at [427, 332] on span "I have tagged my additional product images" at bounding box center [483, 335] width 233 height 16
click at [0, 0] on input "I have tagged my additional product images" at bounding box center [0, 0] width 0 height 0
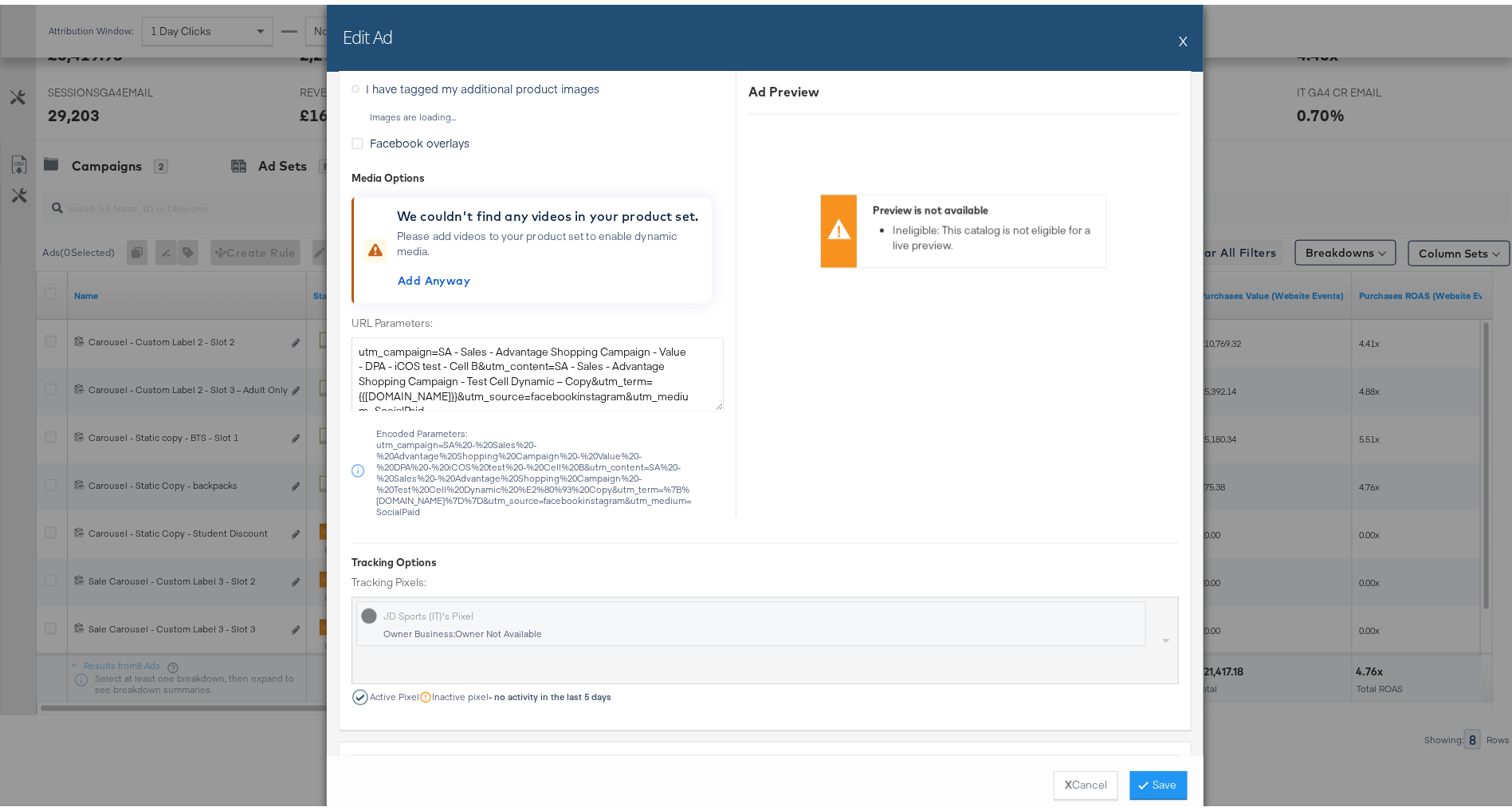
scroll to position [1296, 0]
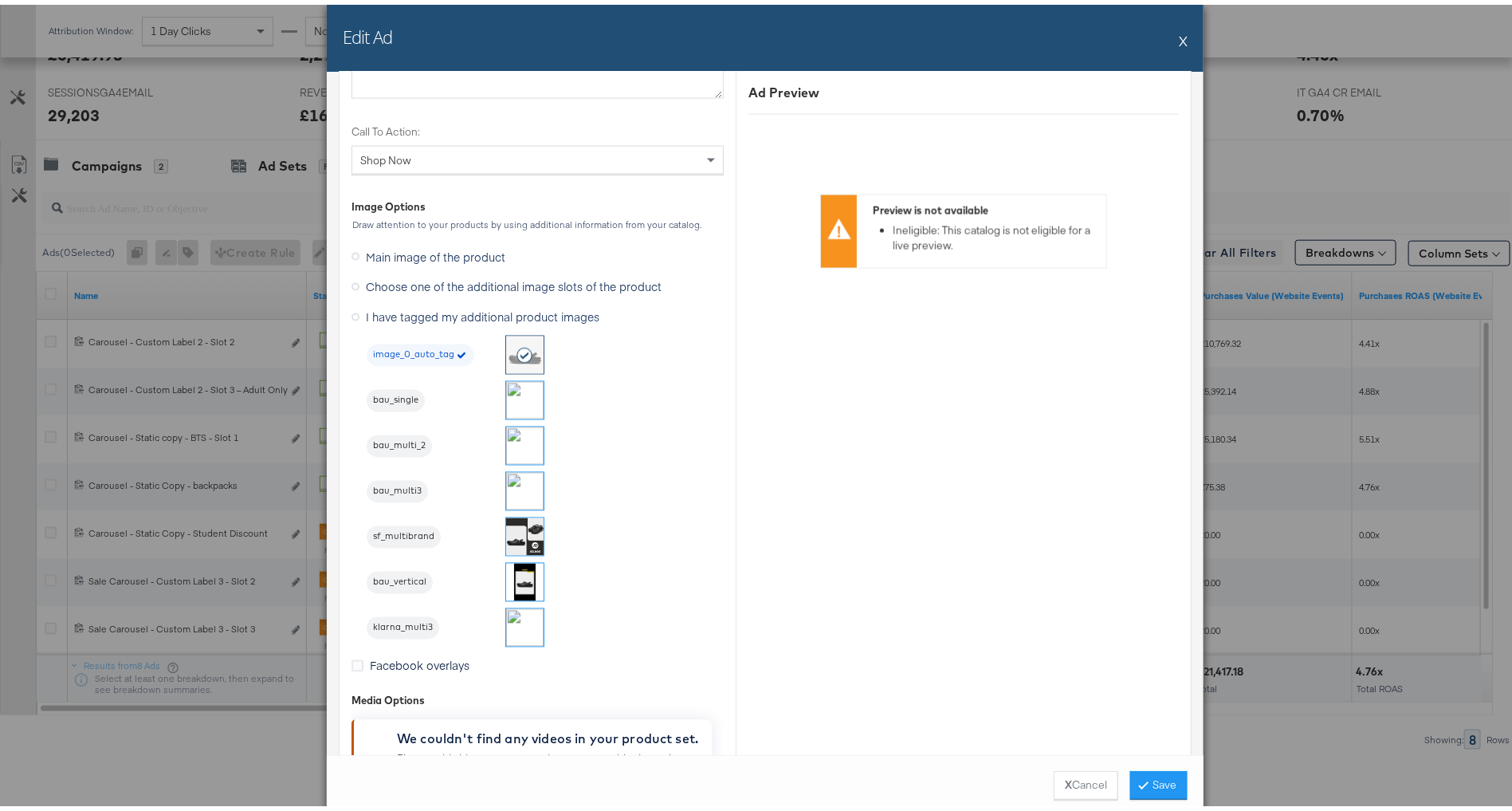
click at [516, 379] on img at bounding box center [525, 396] width 37 height 37
click at [1163, 781] on button "Save" at bounding box center [1159, 781] width 57 height 29
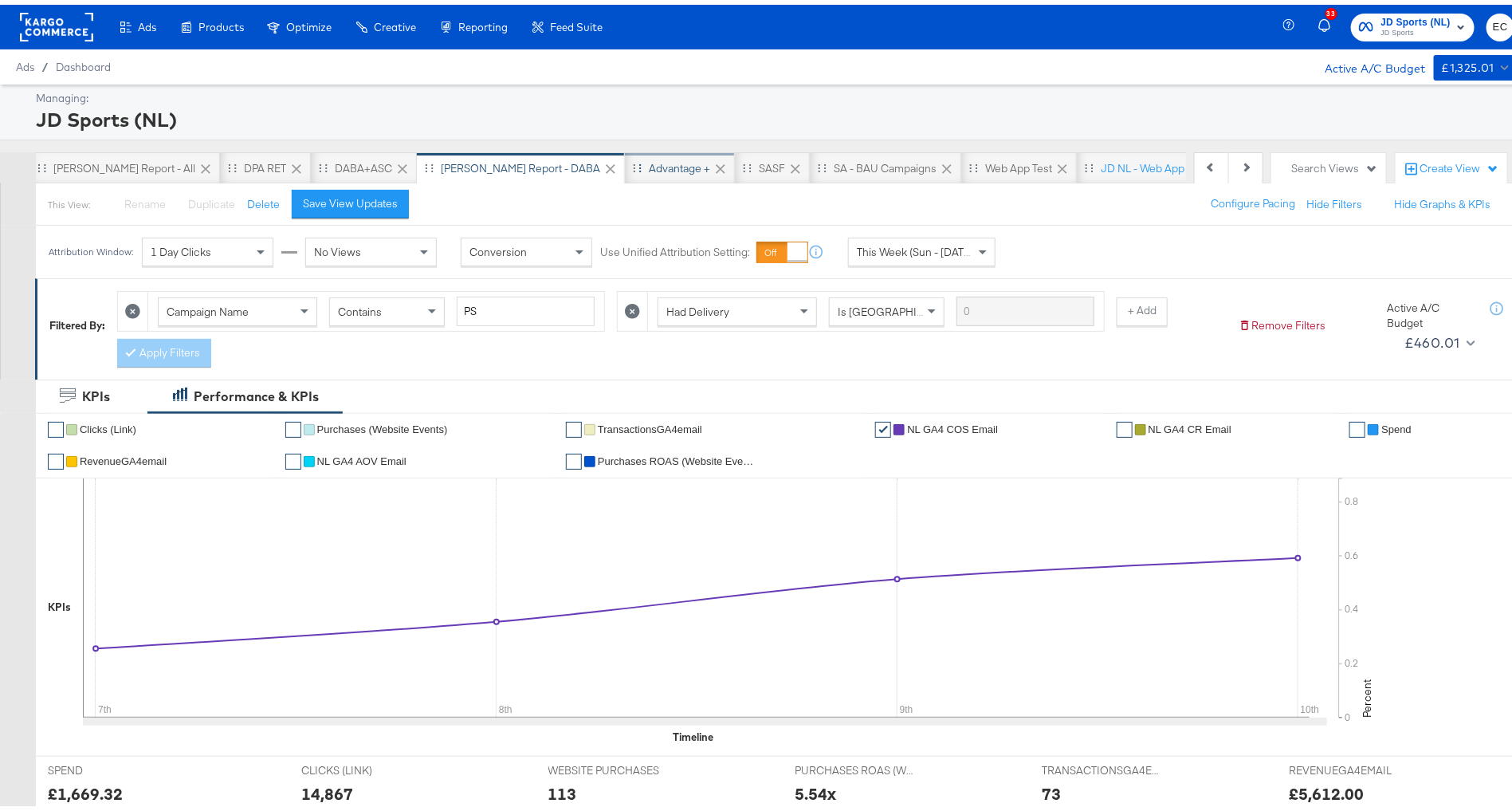
click at [649, 164] on div "Advantage +" at bounding box center [680, 164] width 62 height 15
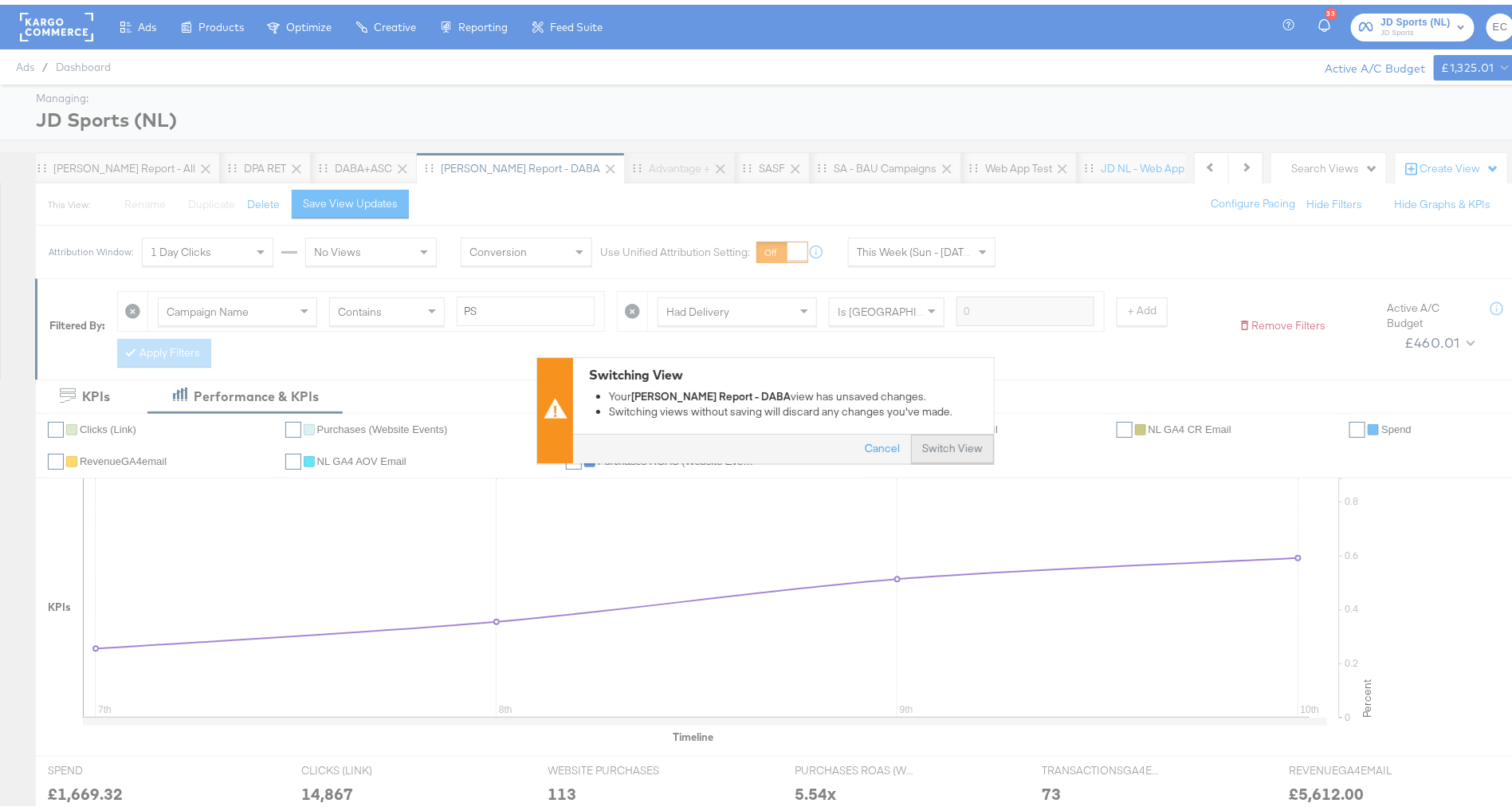
click at [948, 452] on button "Switch View" at bounding box center [953, 444] width 83 height 29
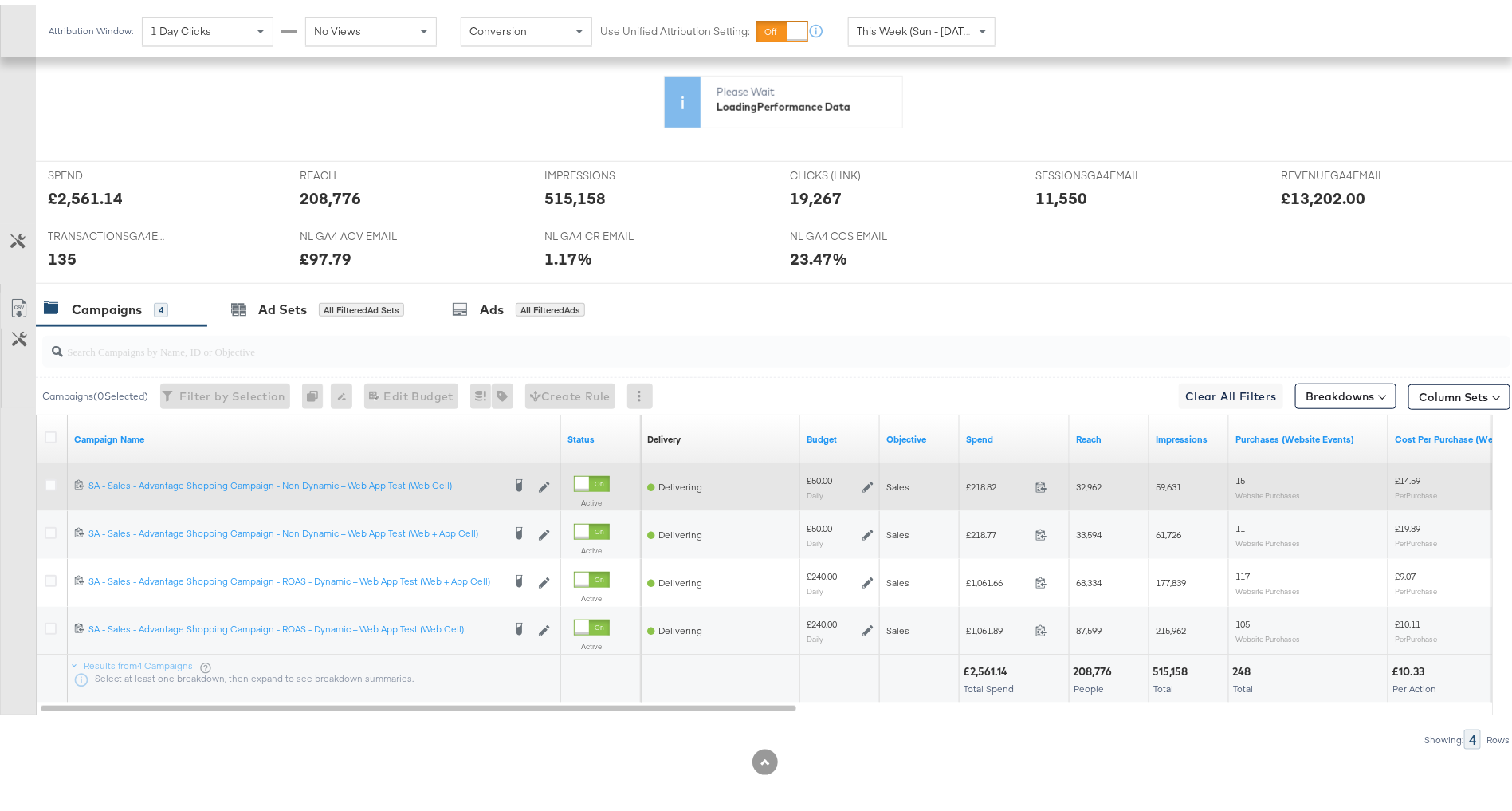
scroll to position [608, 0]
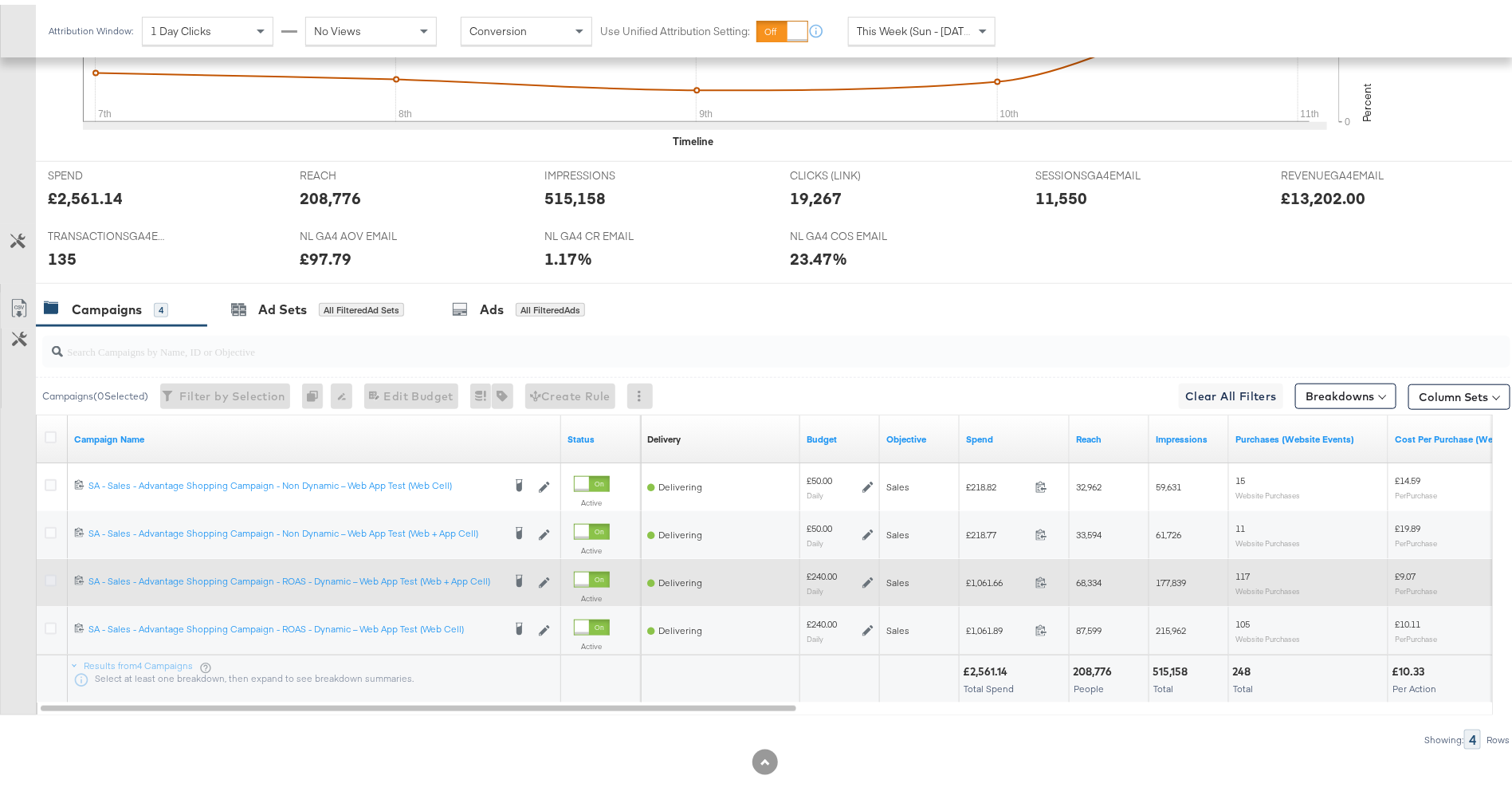
click at [51, 572] on icon at bounding box center [51, 576] width 12 height 12
click at [0, 0] on input "checkbox" at bounding box center [0, 0] width 0 height 0
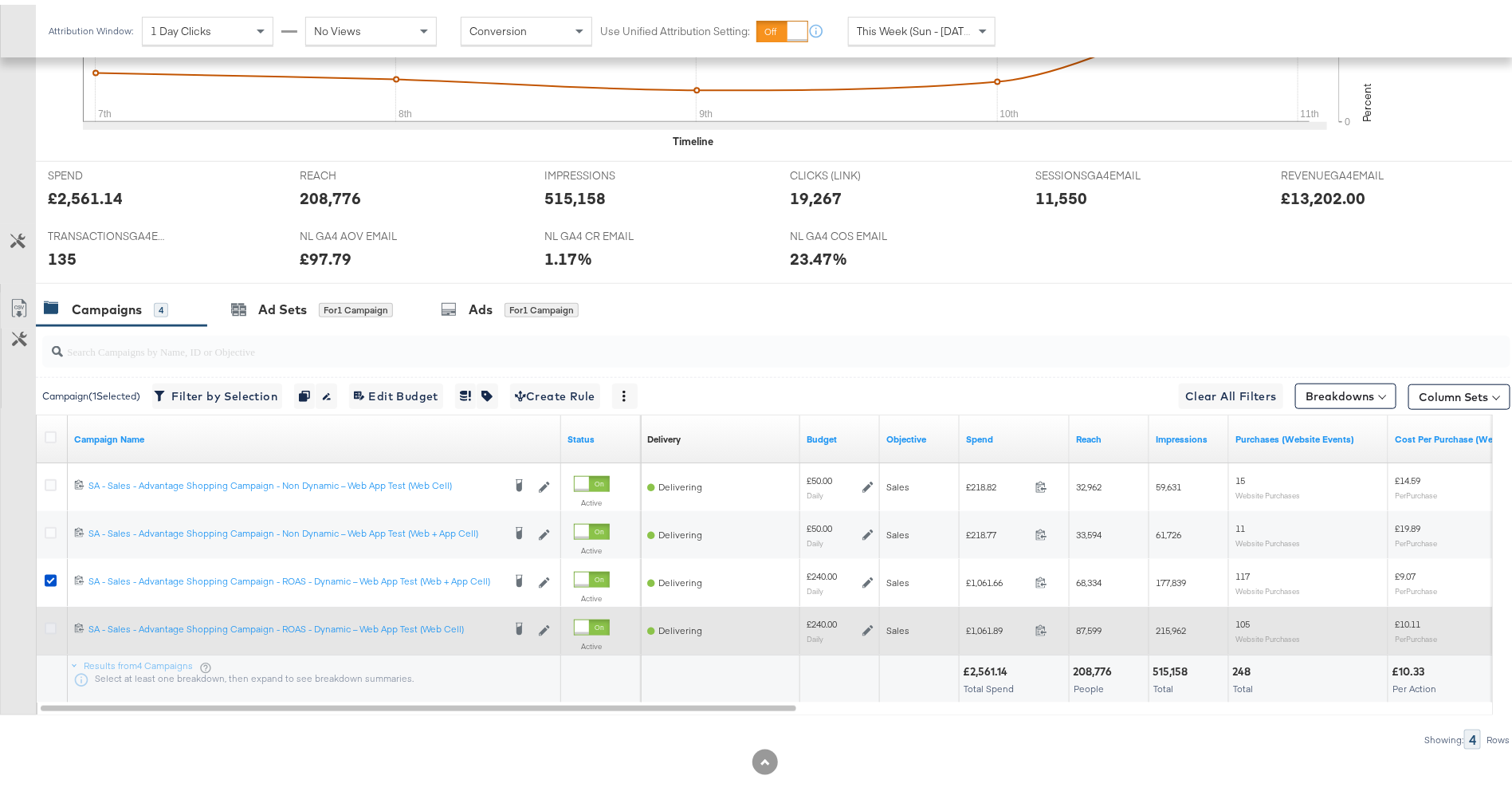
click at [48, 622] on icon at bounding box center [51, 624] width 12 height 12
click at [0, 0] on input "checkbox" at bounding box center [0, 0] width 0 height 0
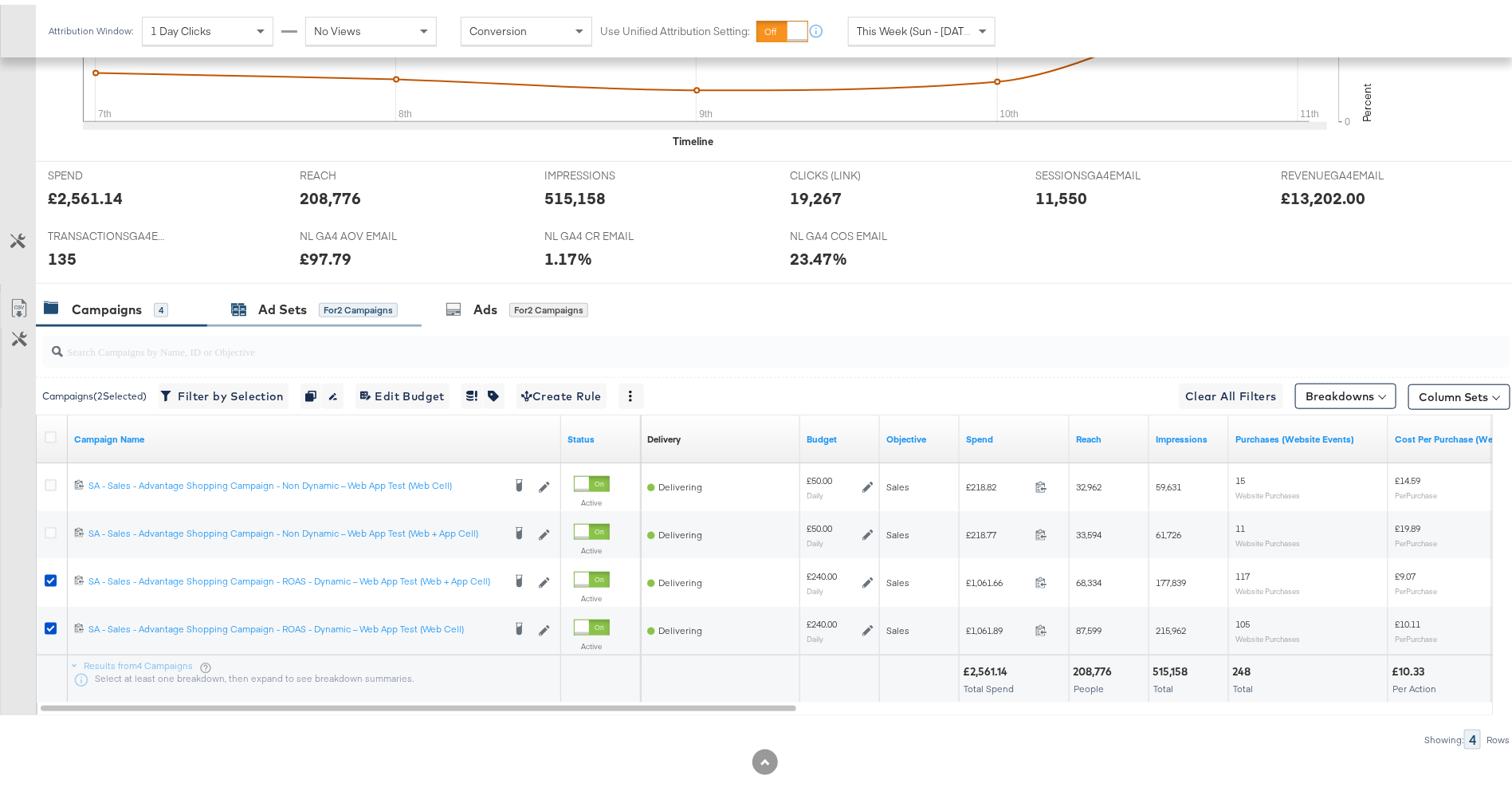
click at [278, 307] on div "Ad Sets" at bounding box center [283, 305] width 49 height 19
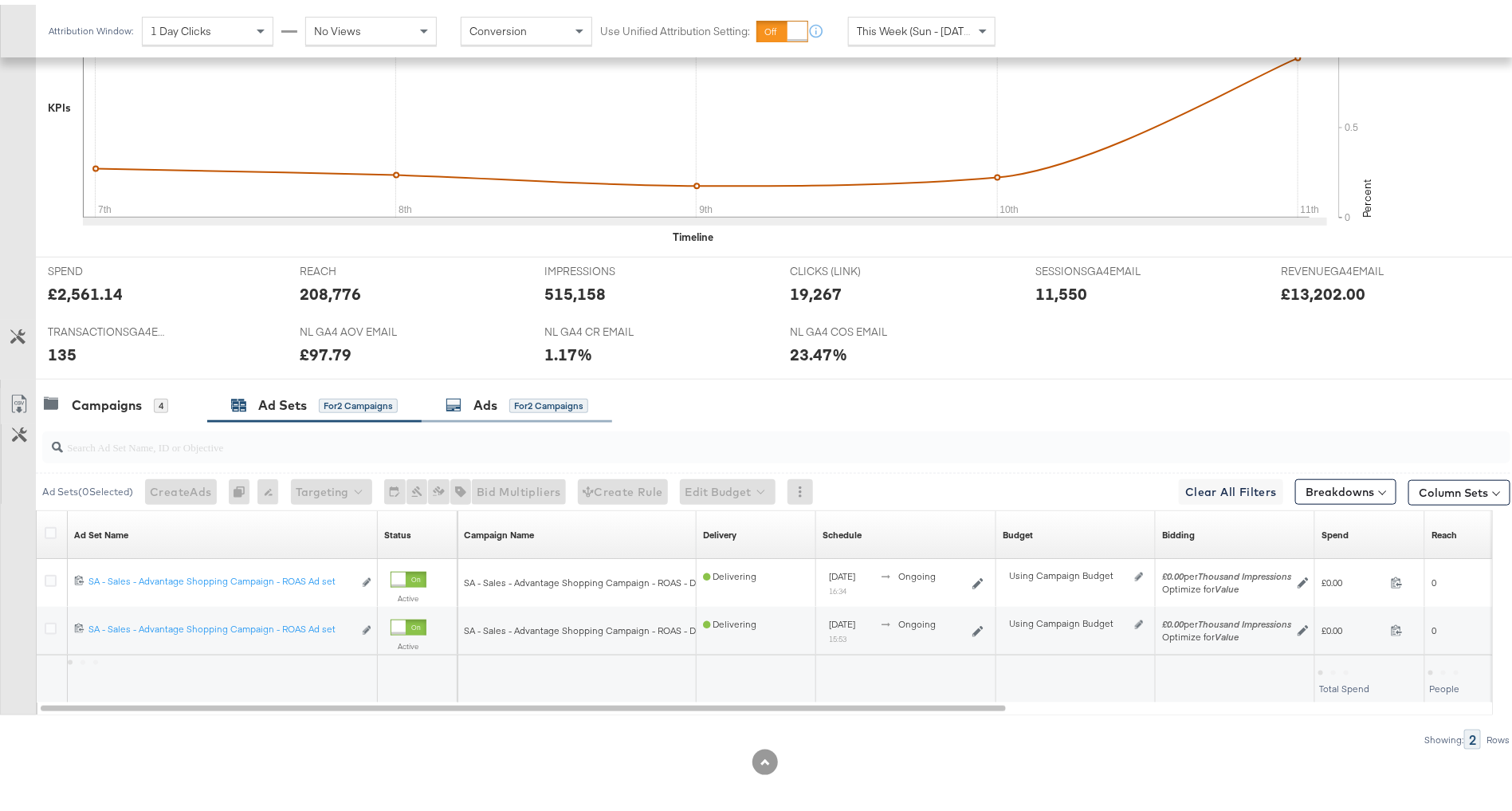
click at [541, 397] on div "for 2 Campaigns" at bounding box center [549, 401] width 79 height 14
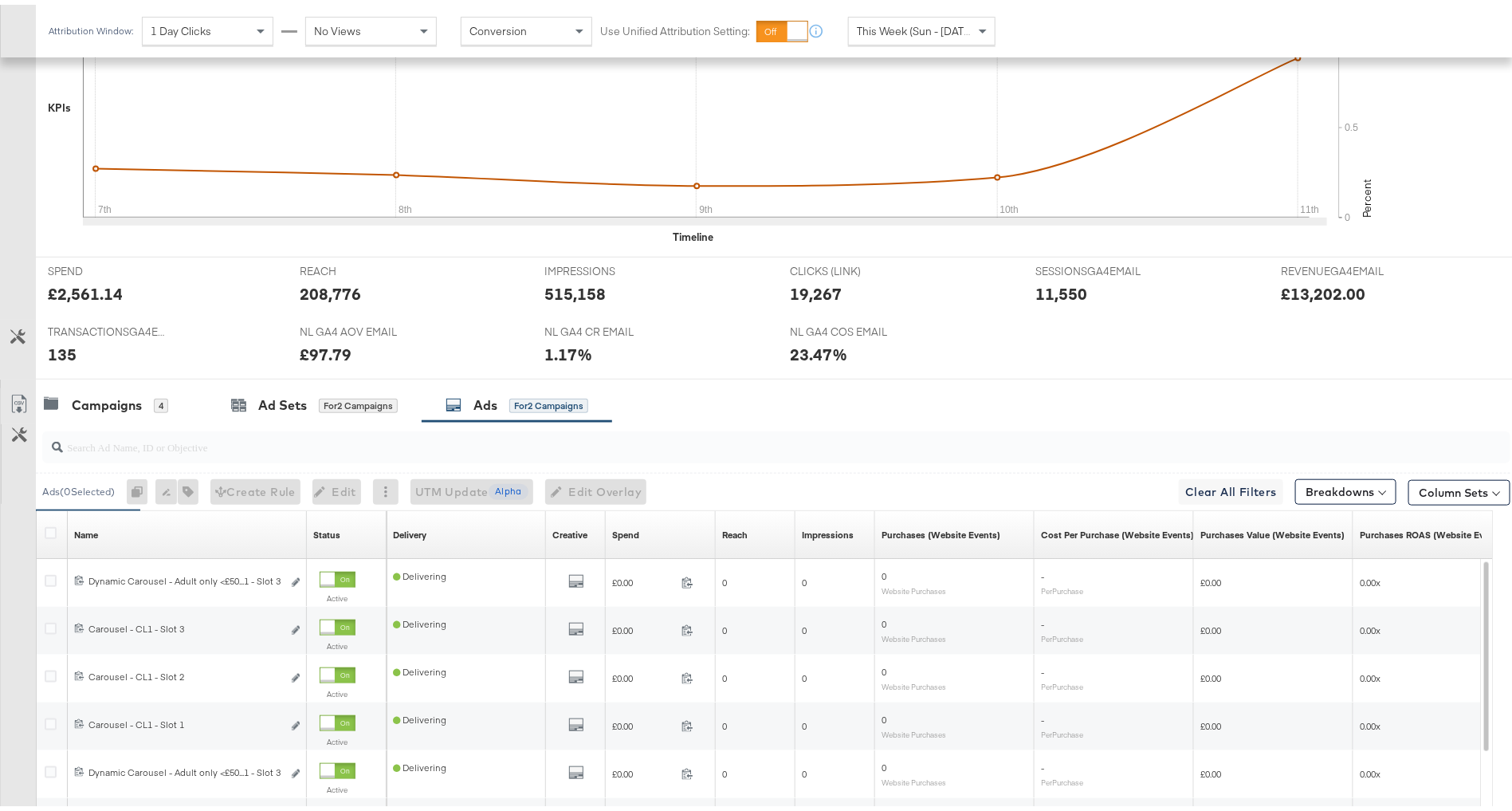
scroll to position [751, 0]
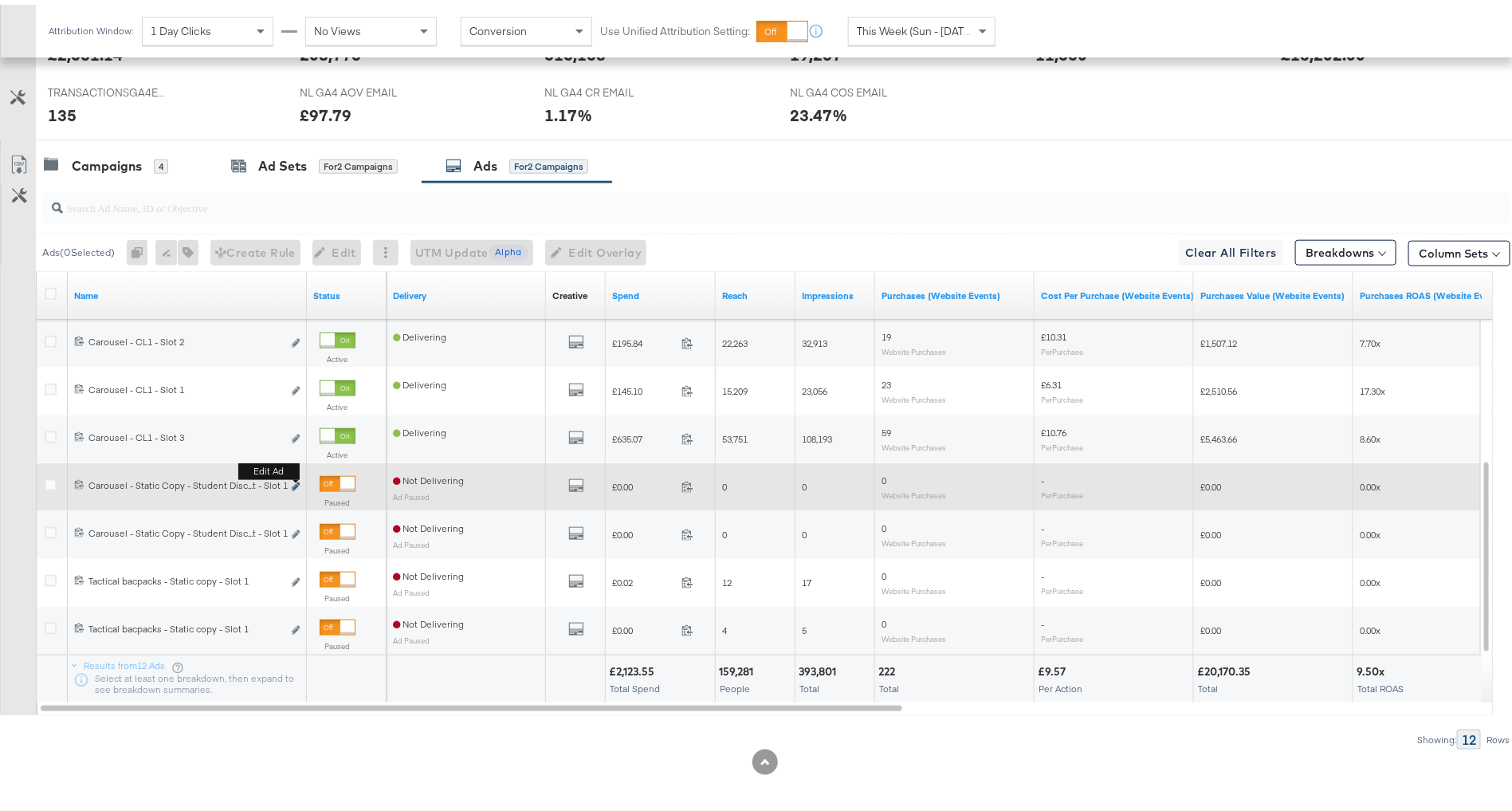
click at [292, 478] on icon "link" at bounding box center [295, 482] width 8 height 8
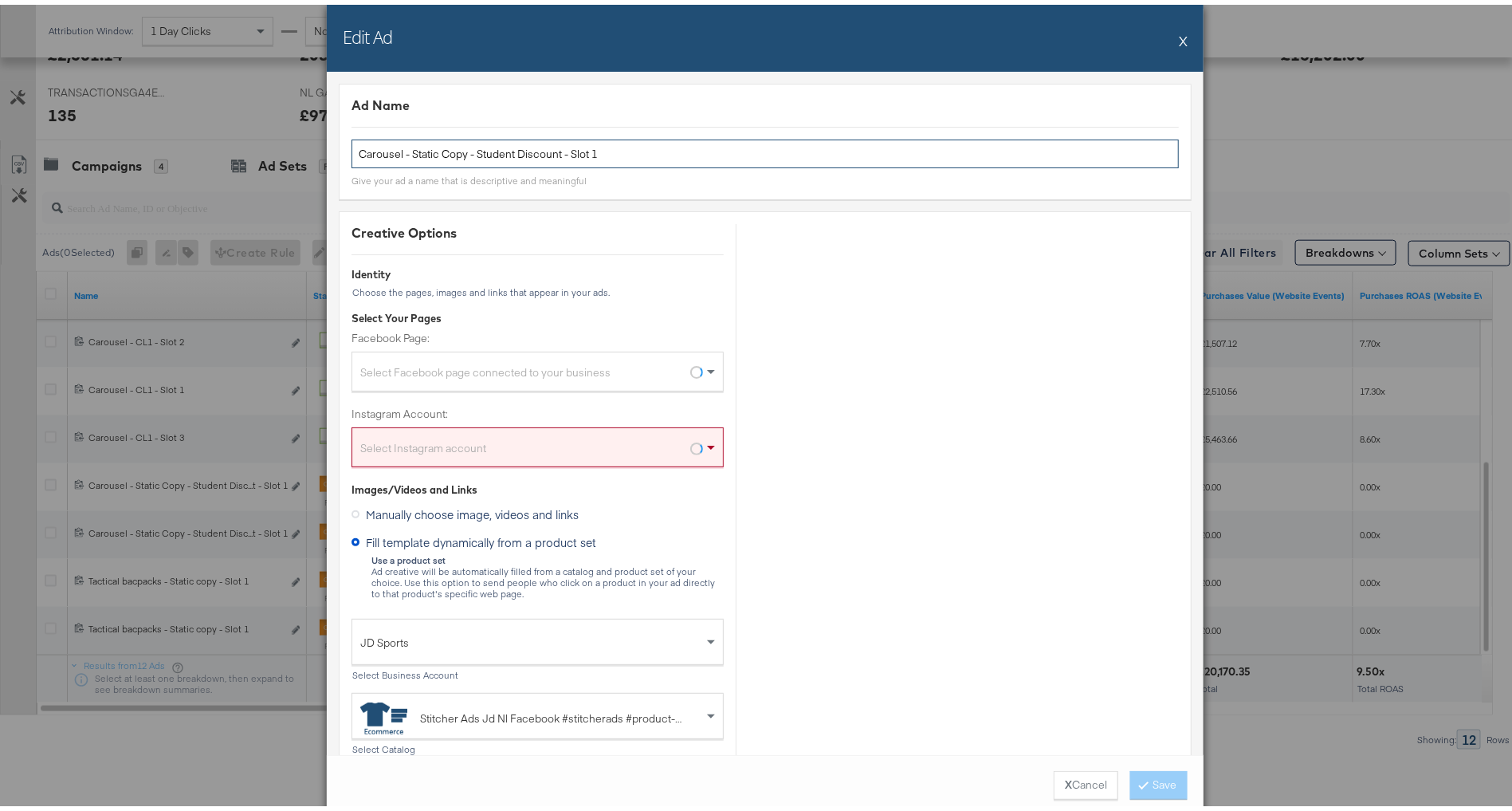
click at [520, 143] on input "Carousel - Static Copy - Student Discount - Slot 1" at bounding box center [765, 149] width 827 height 30
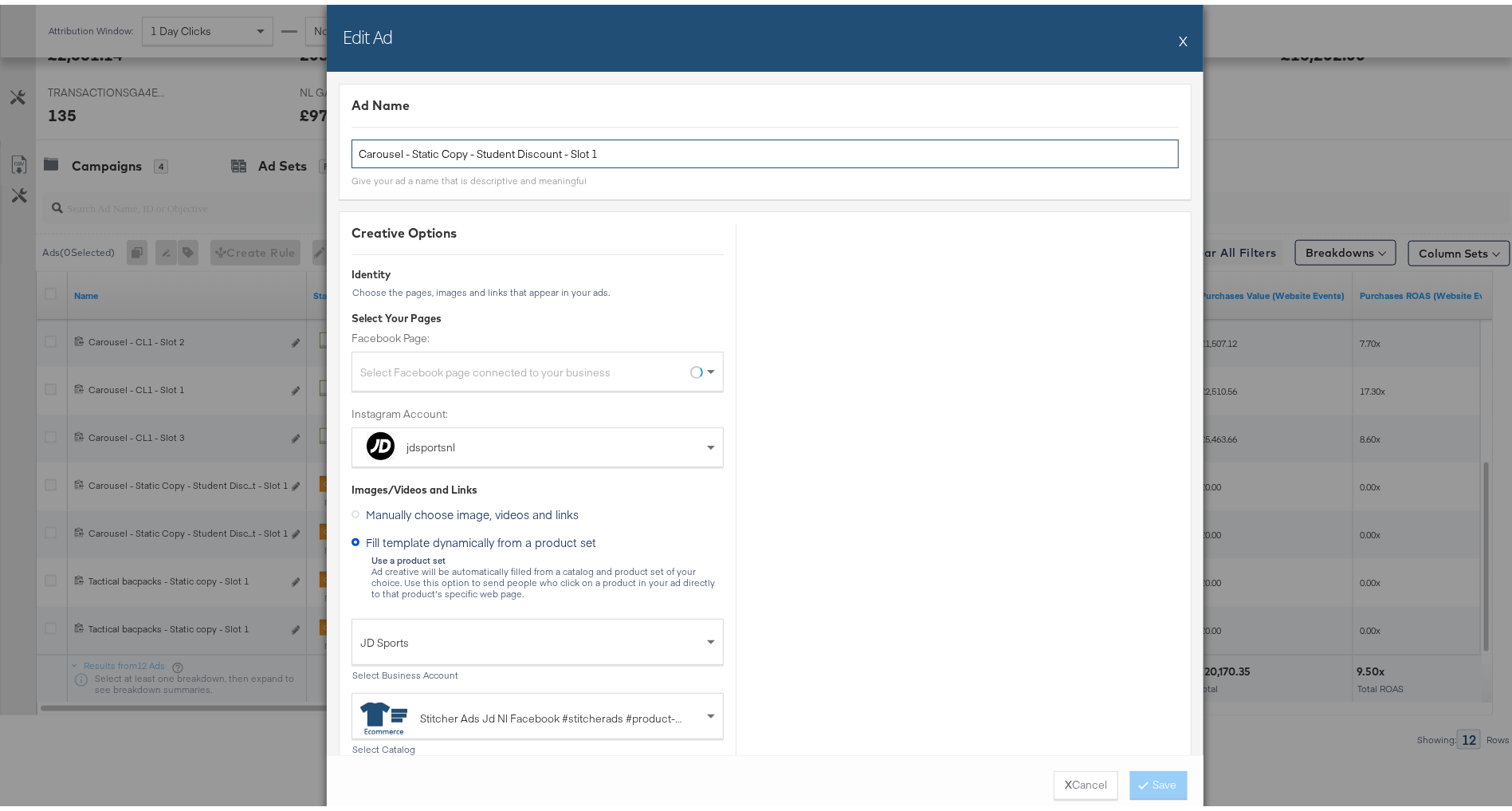
click at [520, 143] on input "Carousel - Static Copy - Student Discount - Slot 1" at bounding box center [765, 149] width 827 height 30
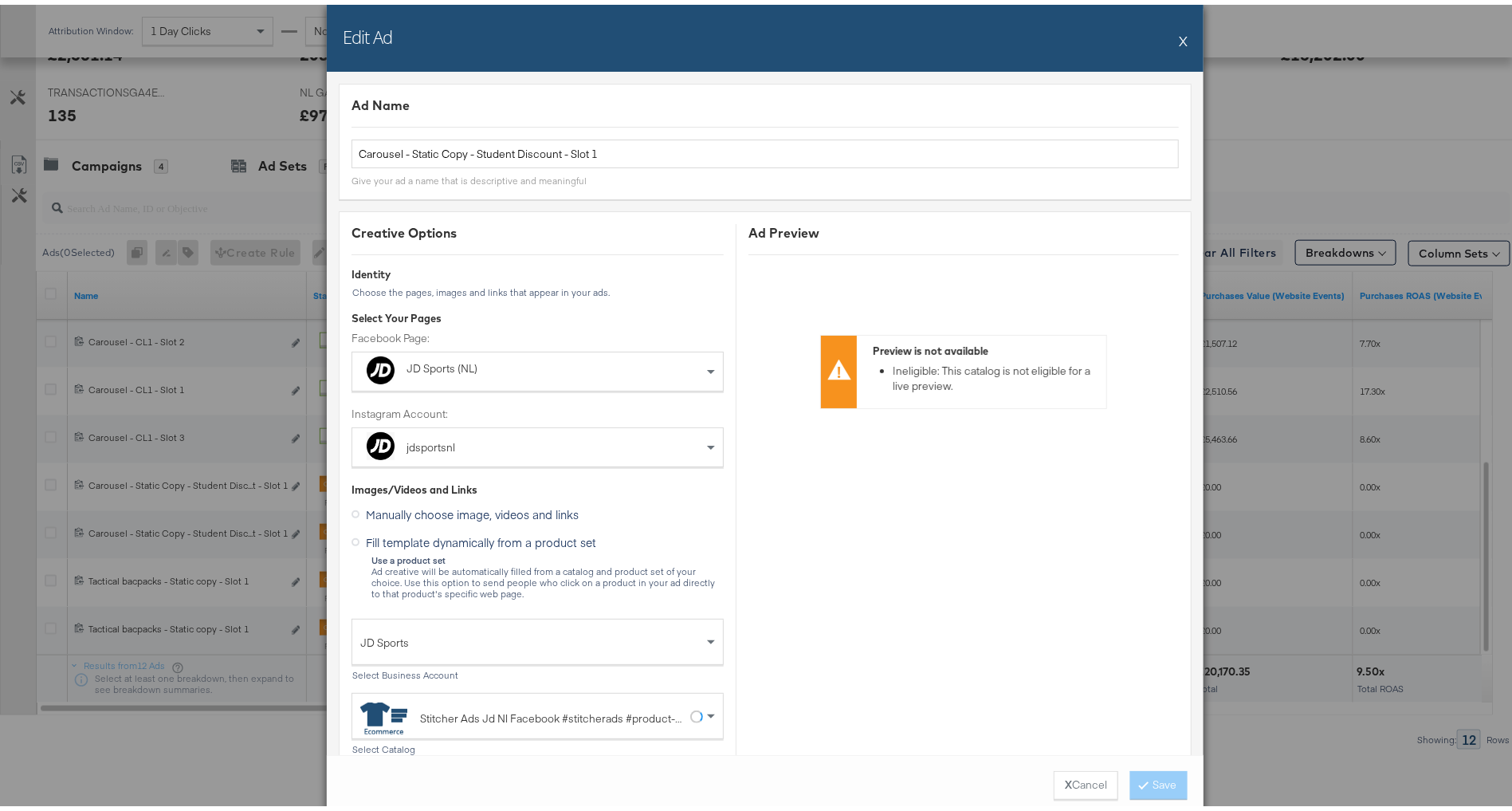
click at [1179, 37] on button "X" at bounding box center [1183, 36] width 8 height 32
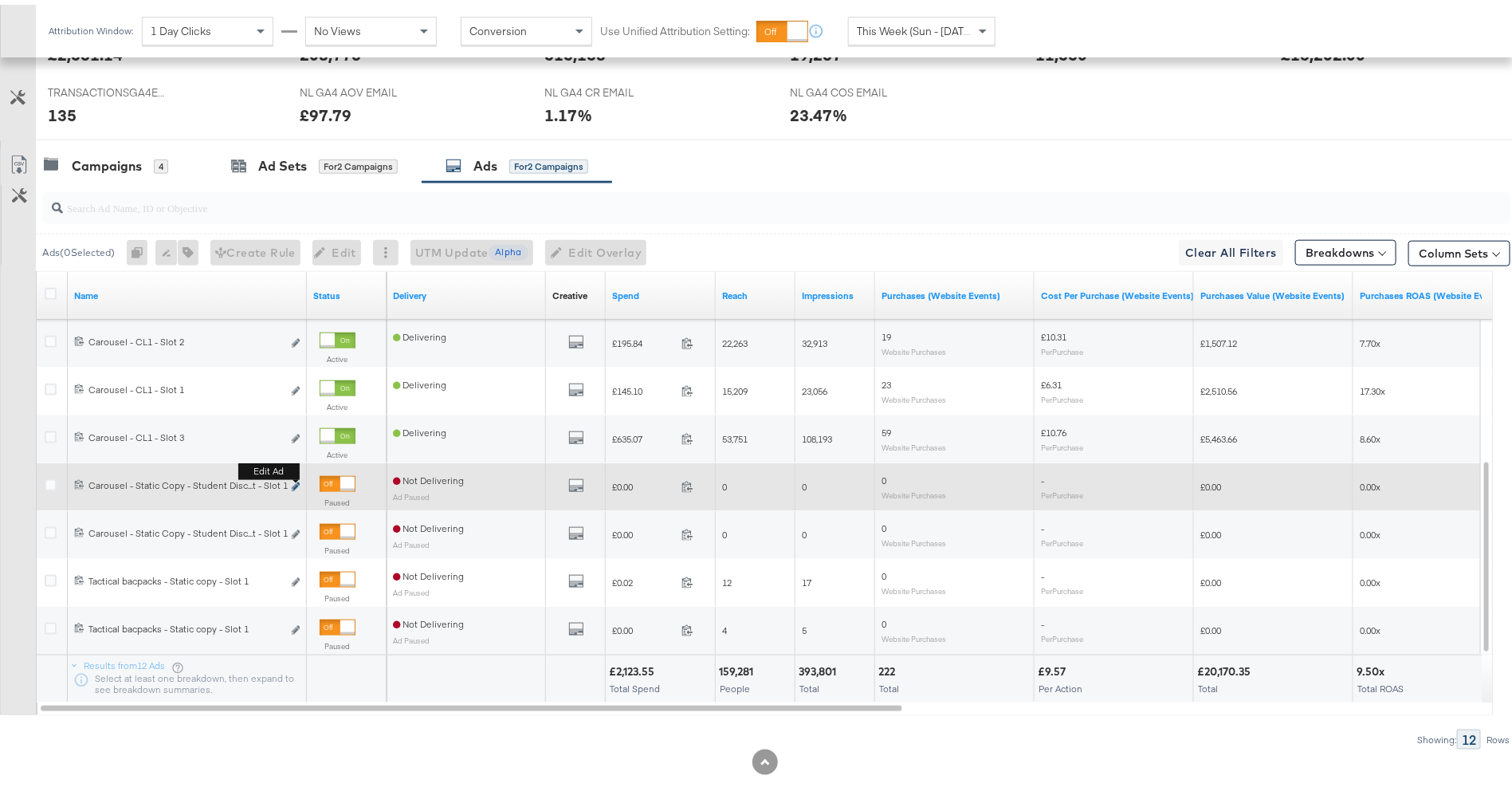
click at [296, 478] on icon "link" at bounding box center [295, 482] width 8 height 8
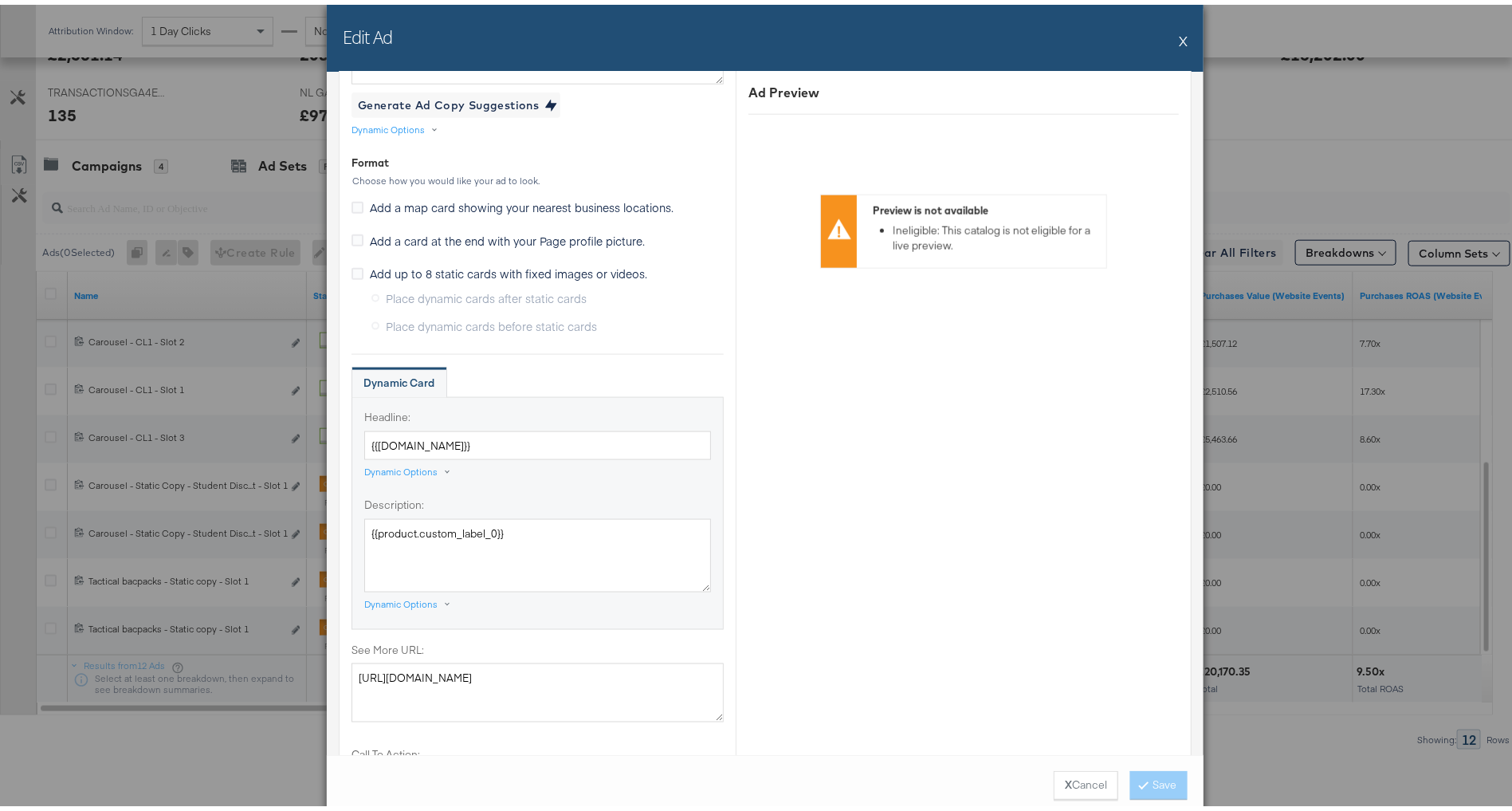
scroll to position [501, 0]
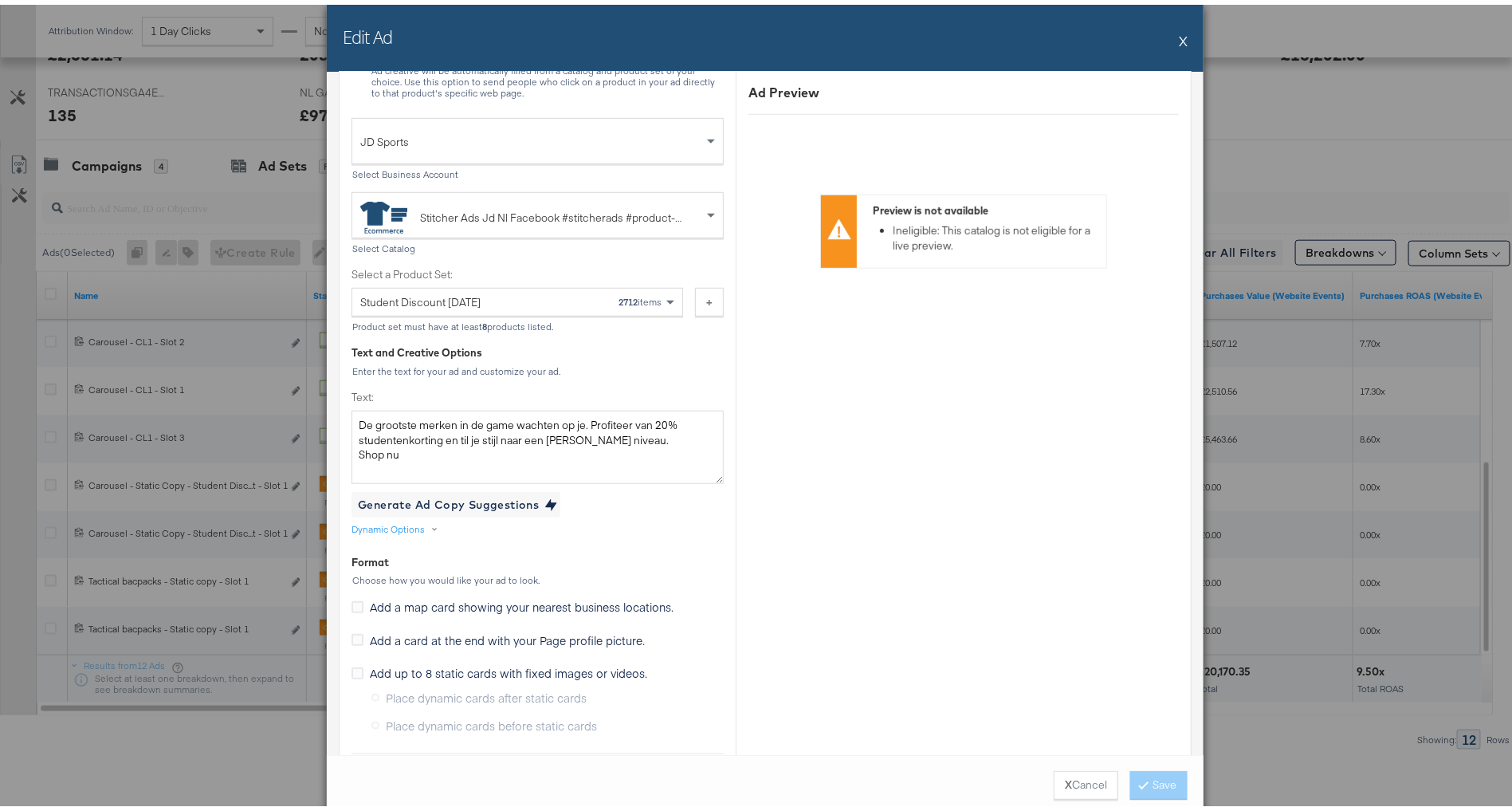
click at [1179, 37] on button "X" at bounding box center [1183, 36] width 8 height 32
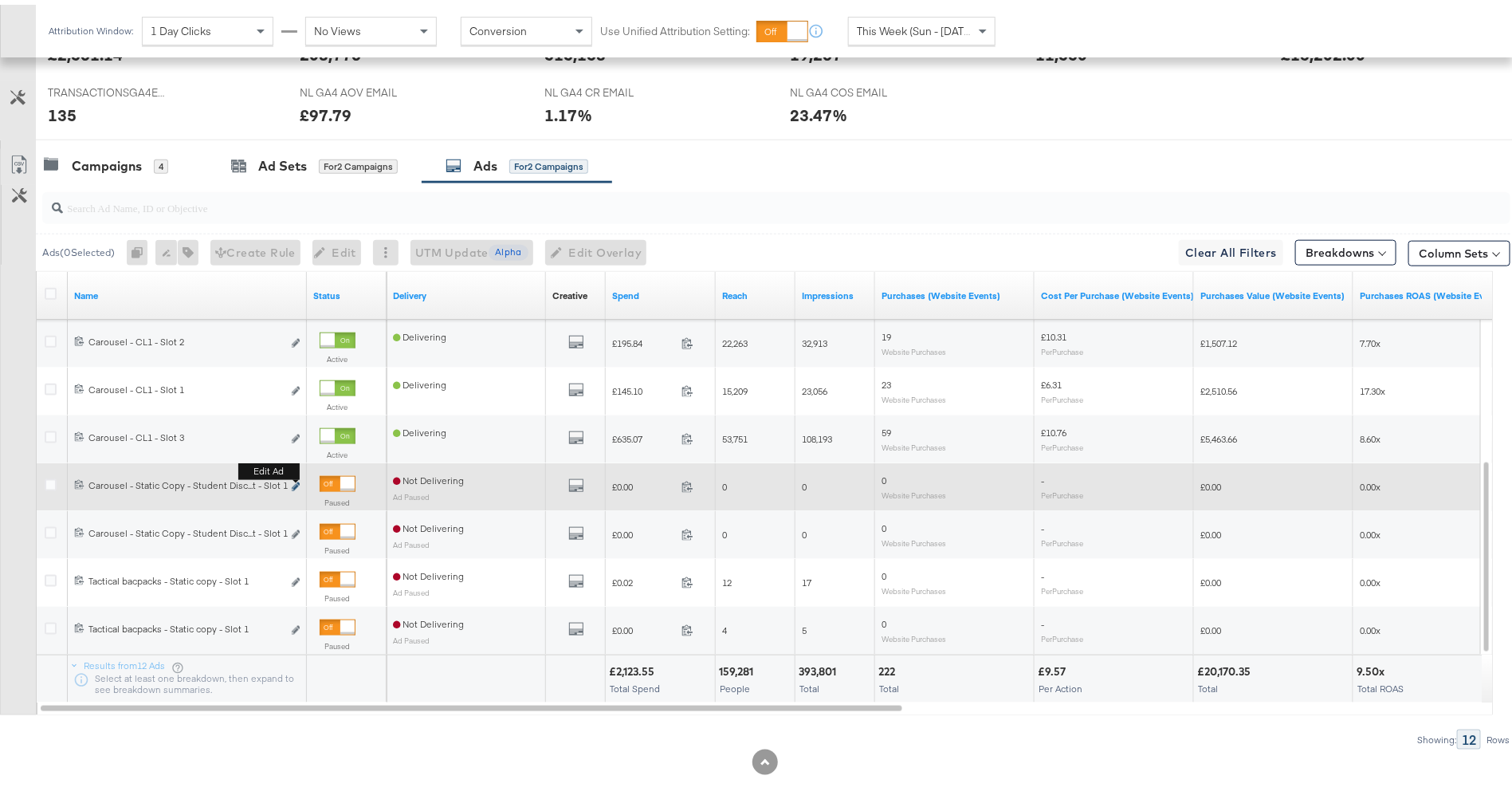
click at [298, 478] on icon "link" at bounding box center [295, 482] width 8 height 8
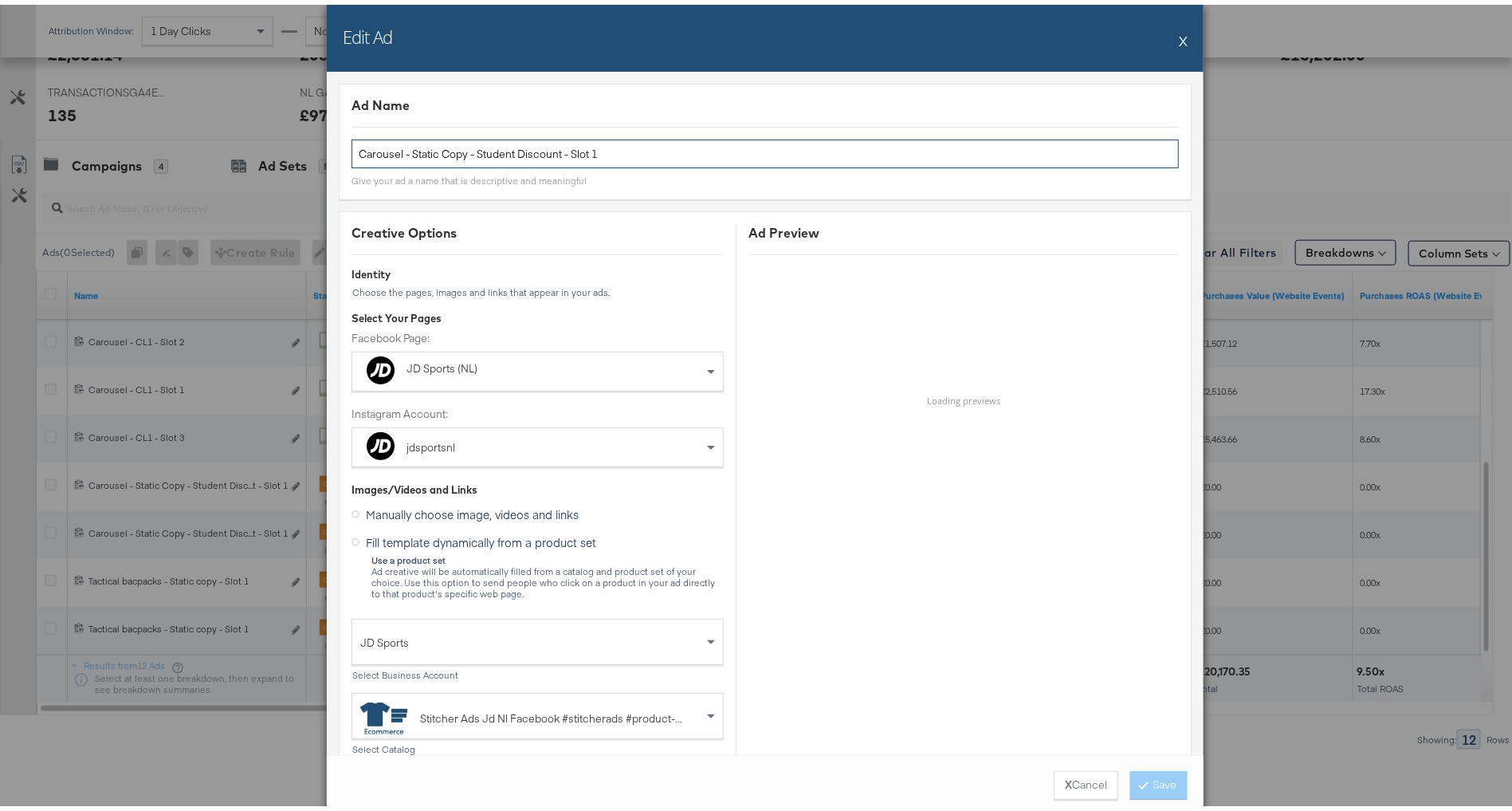
click at [576, 141] on input "Carousel - Static Copy - Student Discount - Slot 1" at bounding box center [765, 149] width 827 height 30
click at [1179, 35] on button "X" at bounding box center [1183, 36] width 8 height 32
